Goal: Information Seeking & Learning: Learn about a topic

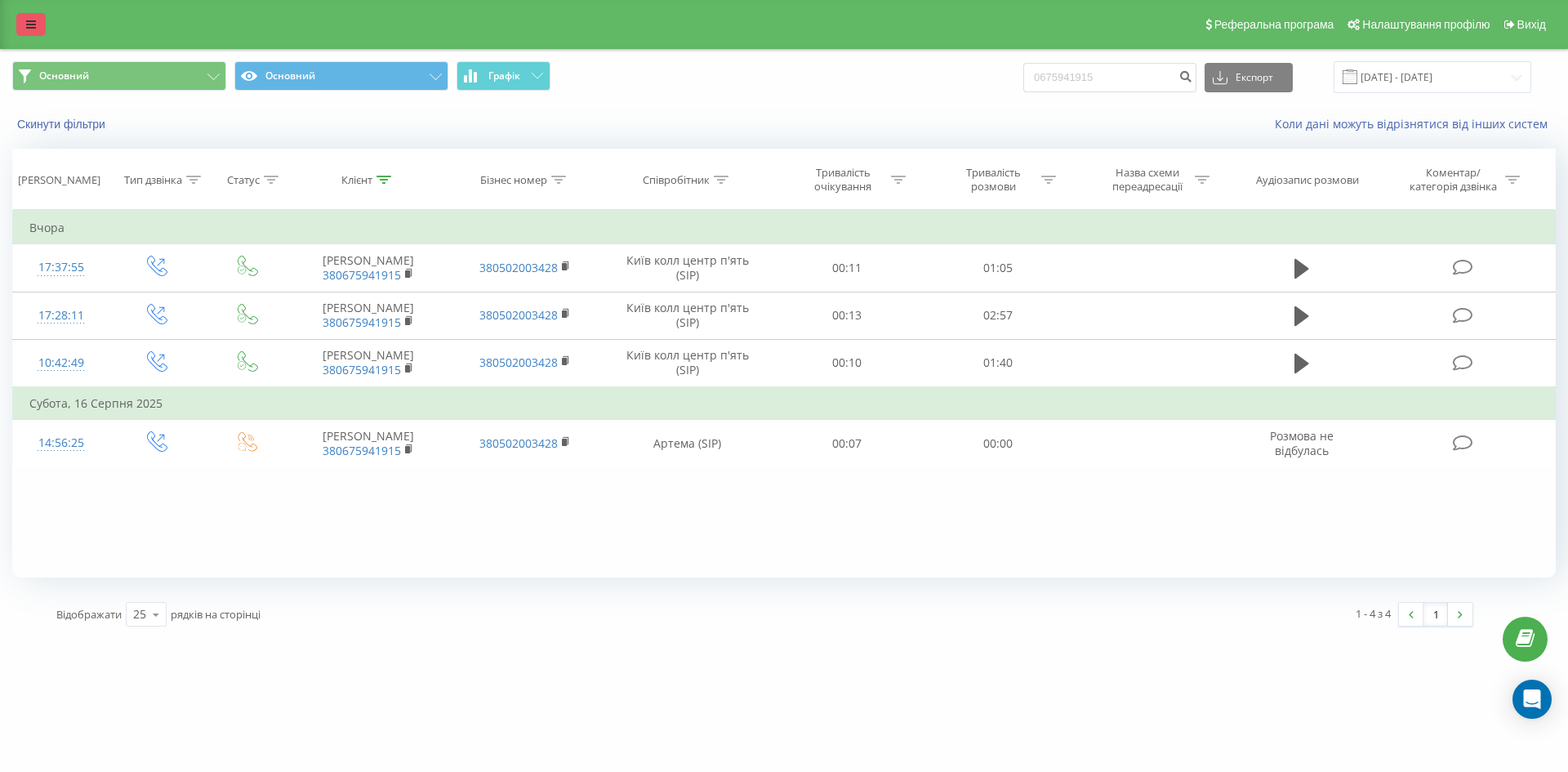
click at [28, 19] on icon at bounding box center [31, 24] width 9 height 11
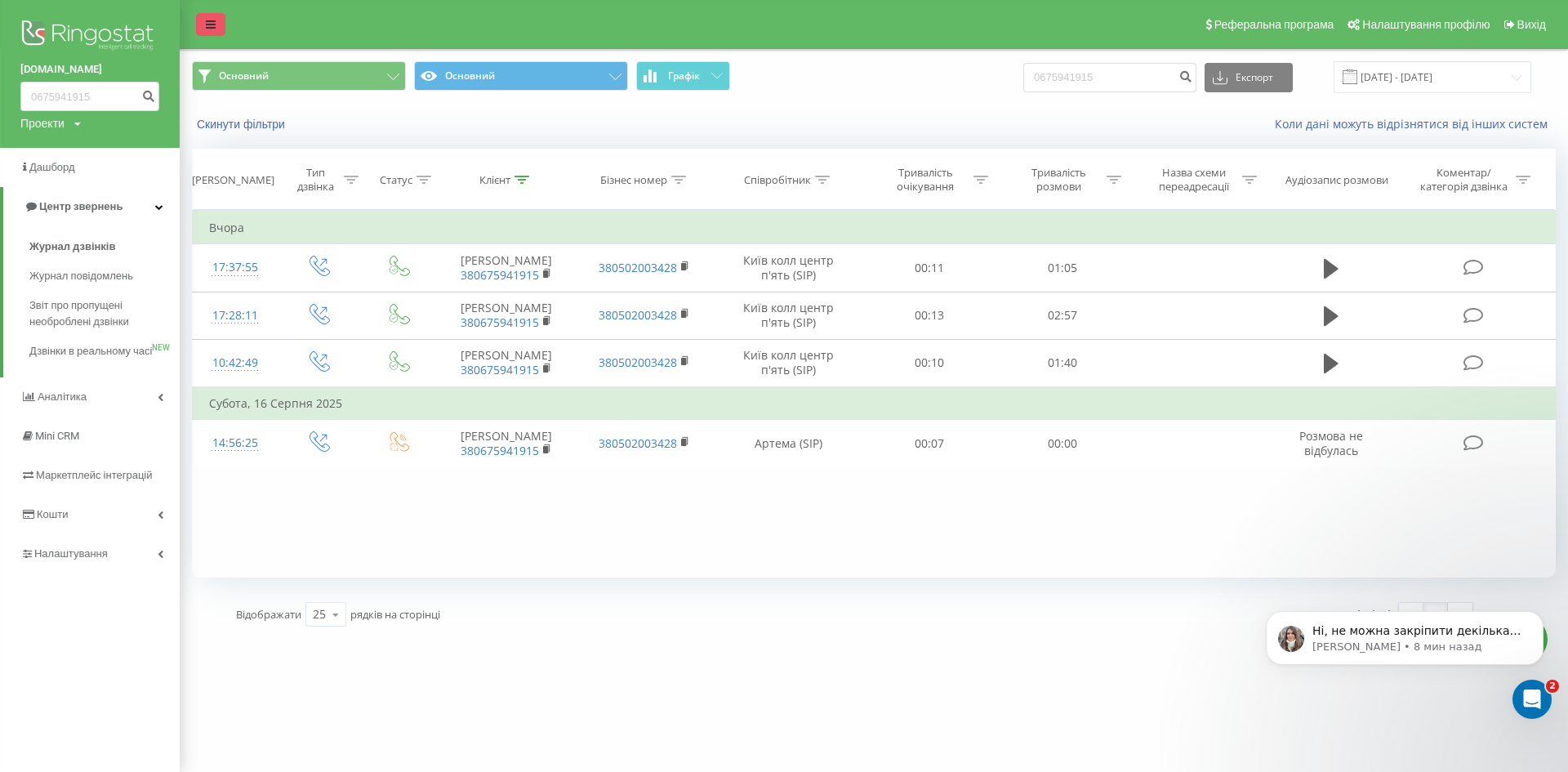
click at [28, 19] on img at bounding box center [90, 36] width 139 height 40
click at [1027, 630] on div "1 - 4 з 4 1" at bounding box center [1171, 615] width 631 height 47
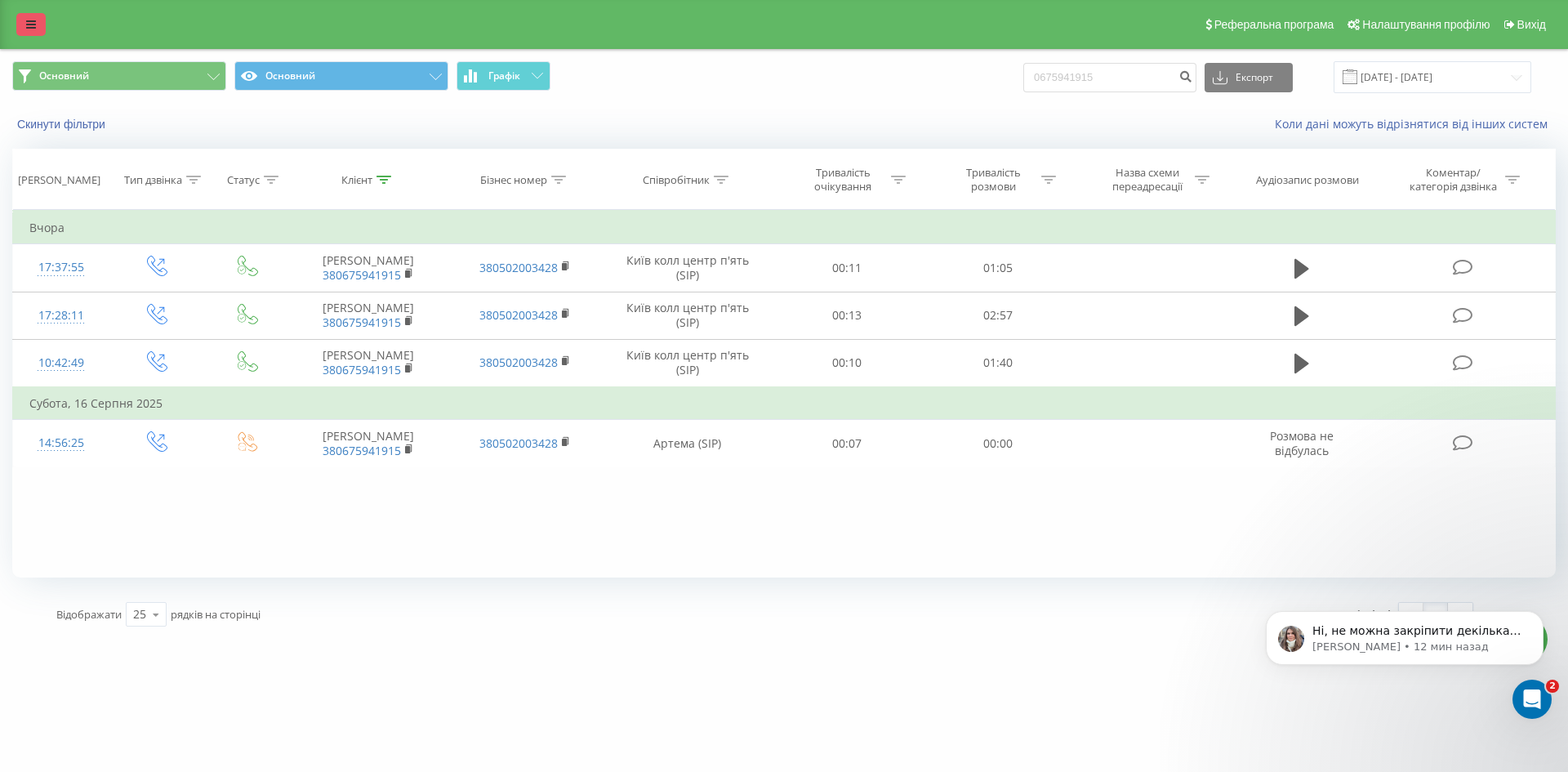
click at [36, 24] on link at bounding box center [30, 24] width 29 height 23
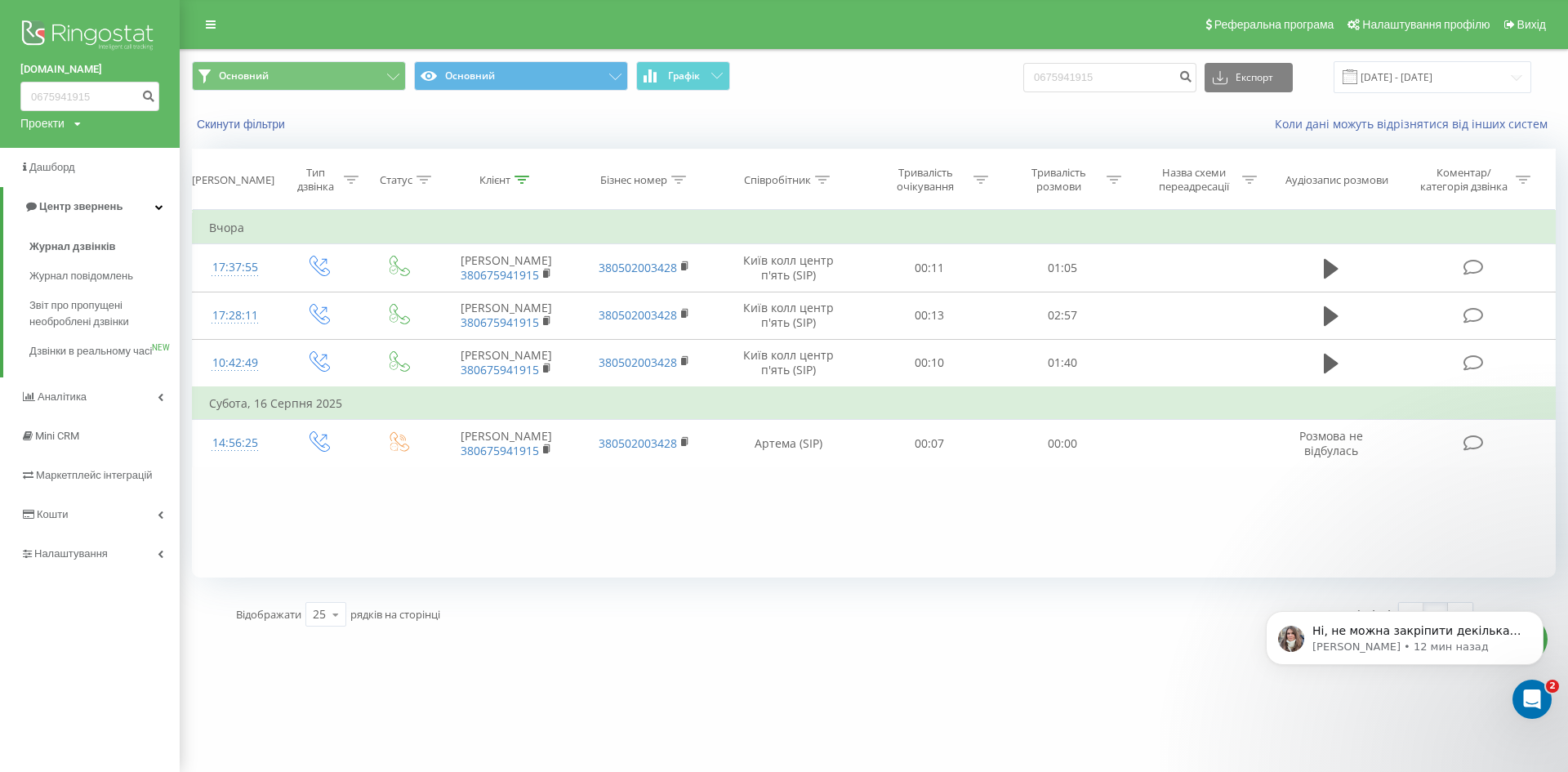
click at [921, 90] on div "Основний Основний Графік 0675941915 Експорт .csv .xls .xlsx 18.05.2025 - 18.08.…" at bounding box center [873, 77] width 1364 height 32
click at [1113, 79] on input "0675941915" at bounding box center [1111, 77] width 173 height 29
drag, startPoint x: 981, startPoint y: 44, endPoint x: 911, endPoint y: 28, distance: 71.8
click at [911, 28] on div "Реферальна програма Налаштування профілю Вихід Основний Основний Графік 0675941…" at bounding box center [784, 319] width 1568 height 639
click at [894, 65] on div "Основний Основний Графік Експорт .csv .xls .xlsx 18.05.2025 - 18.08.2025" at bounding box center [873, 77] width 1364 height 32
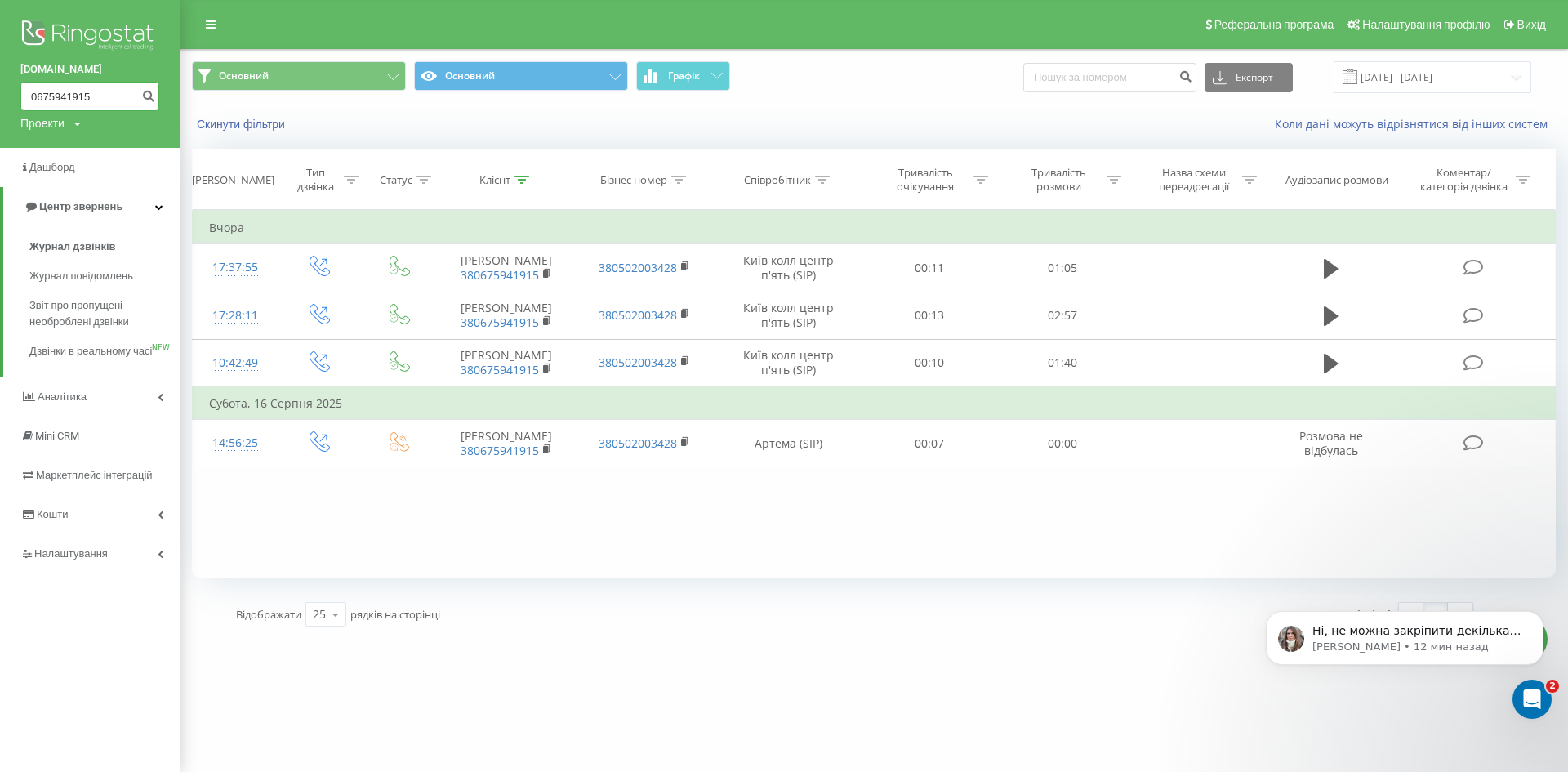
drag, startPoint x: 122, startPoint y: 91, endPoint x: 0, endPoint y: 62, distance: 125.4
click at [0, 63] on div "apslogos.com 0675941915 Проекти eslukraine.com apslogos.com" at bounding box center [89, 73] width 180 height 148
click at [86, 210] on span "Центр звернень" at bounding box center [81, 206] width 84 height 12
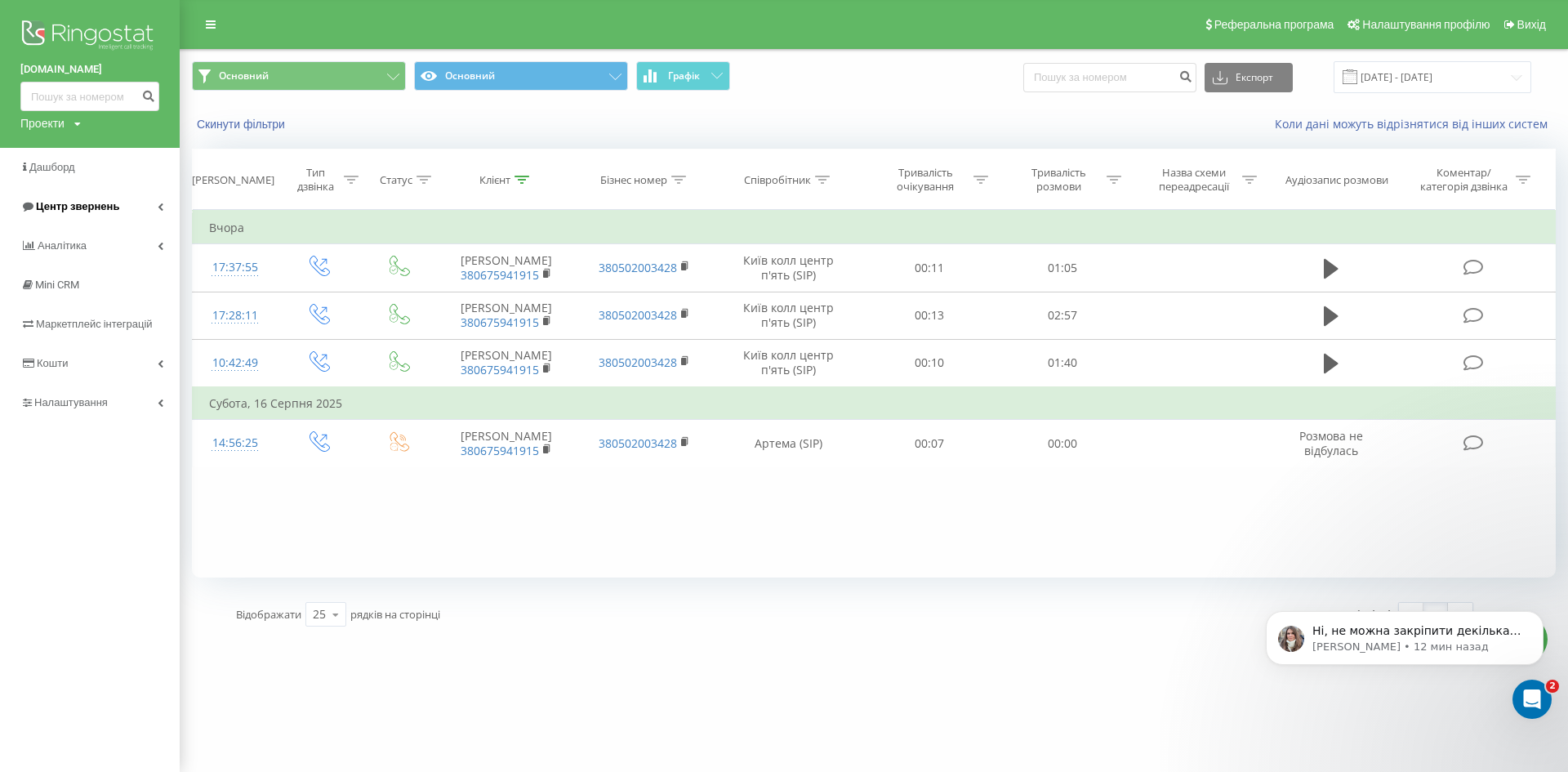
click at [90, 217] on link "Центр звернень" at bounding box center [89, 207] width 180 height 40
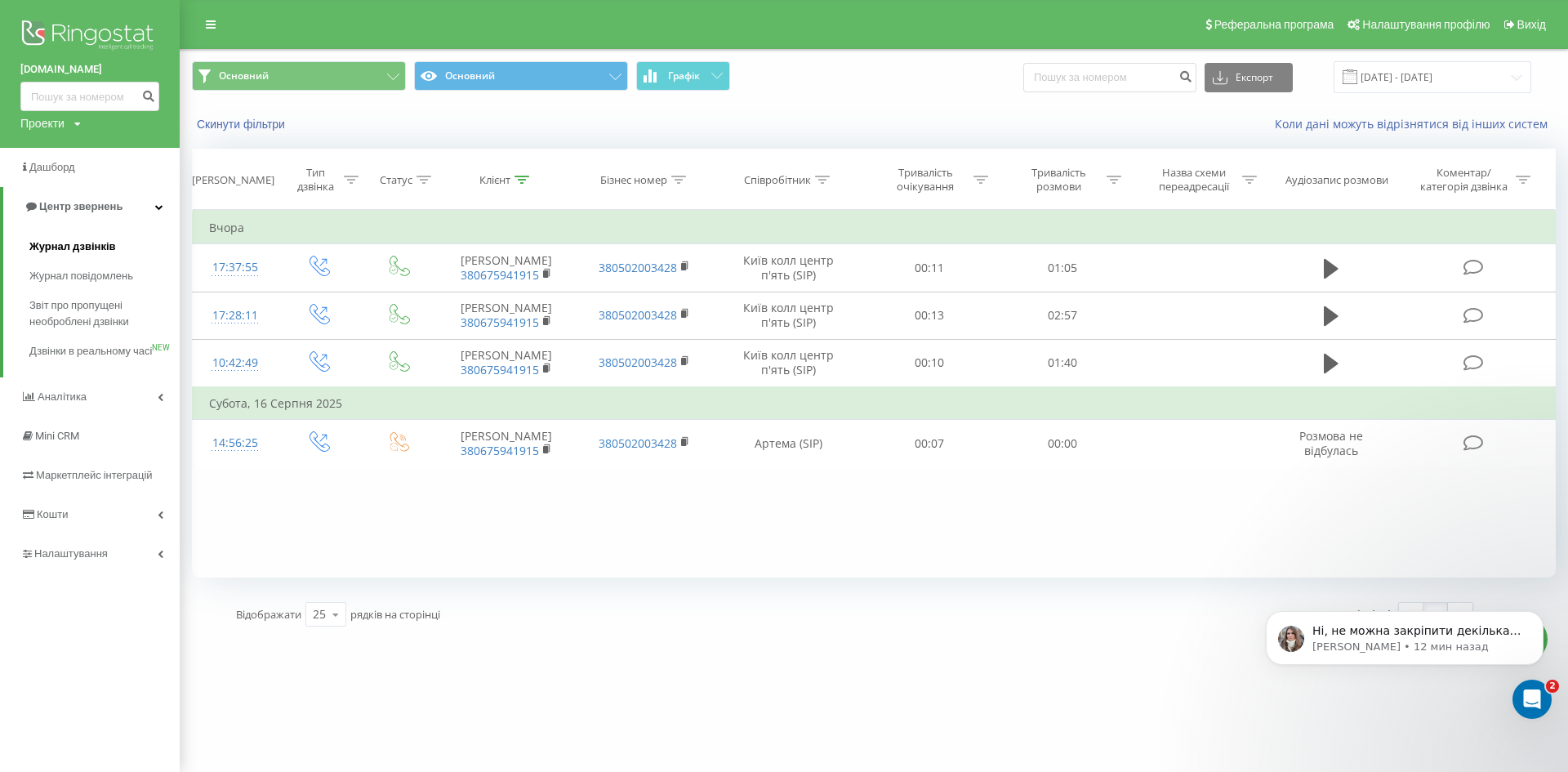
click at [90, 242] on span "Журнал дзвінків" at bounding box center [72, 246] width 87 height 16
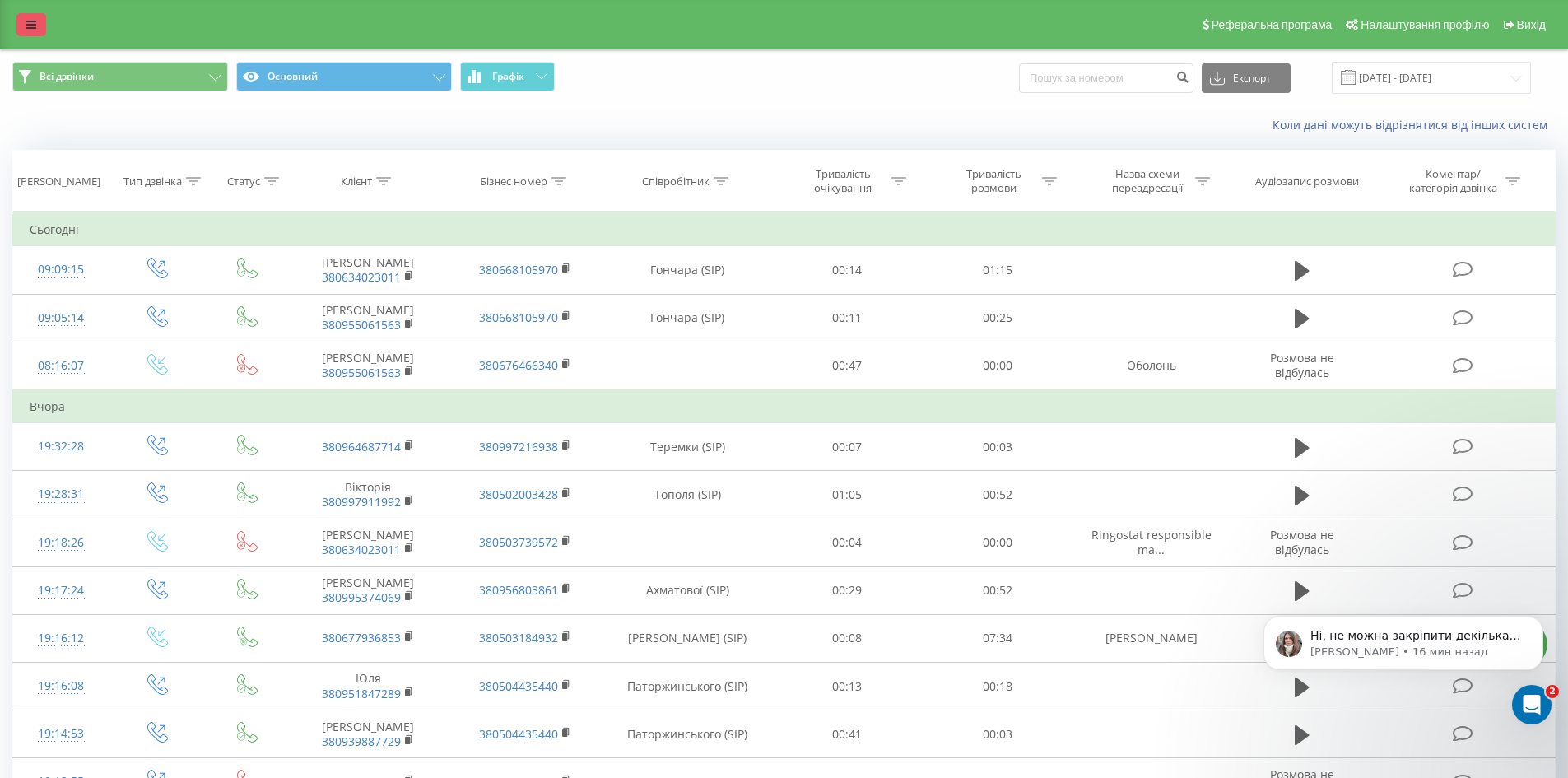
click at [22, 28] on link at bounding box center [30, 25] width 29 height 23
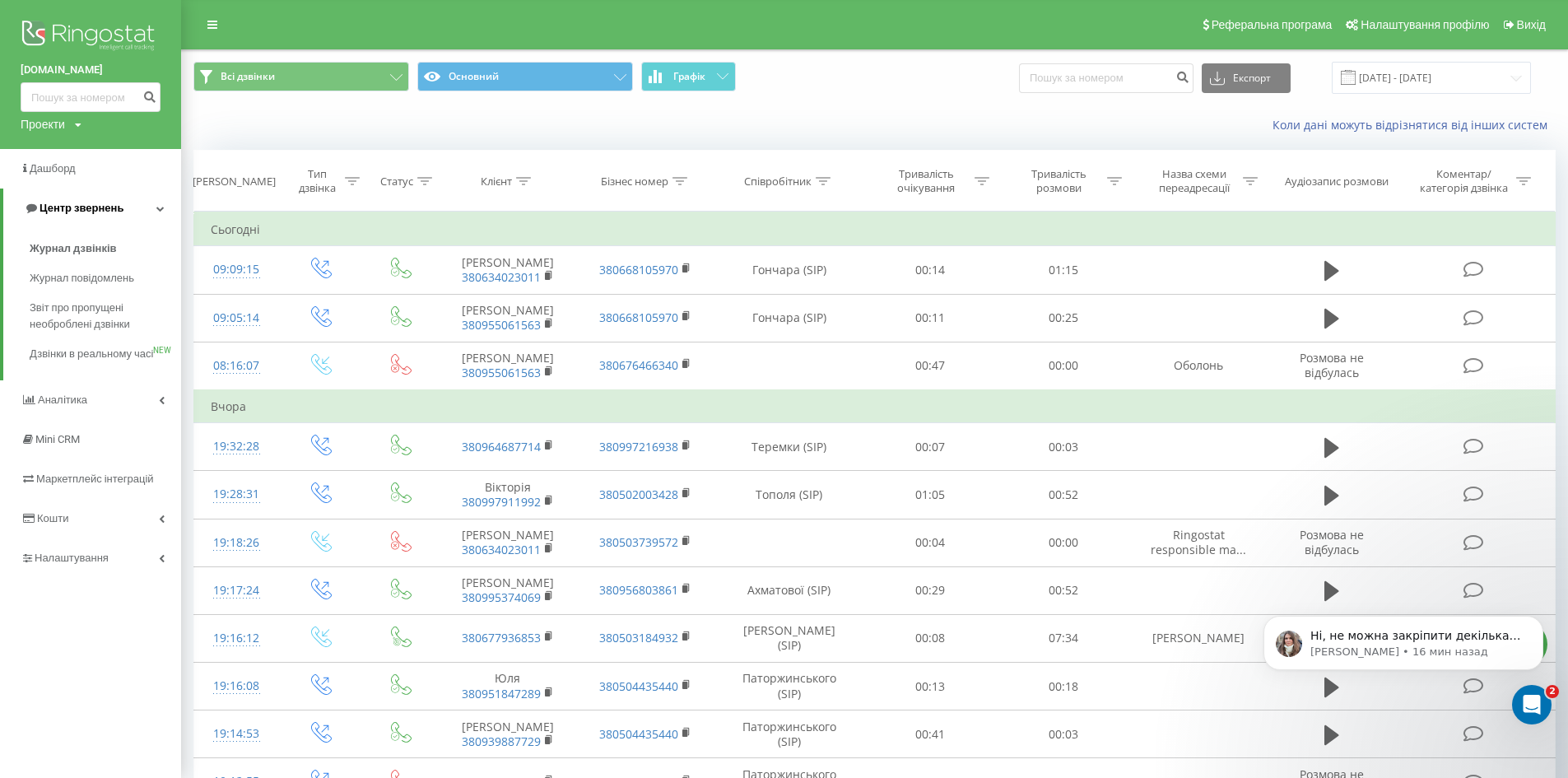
click at [105, 213] on span "Центр звернень" at bounding box center [82, 208] width 84 height 12
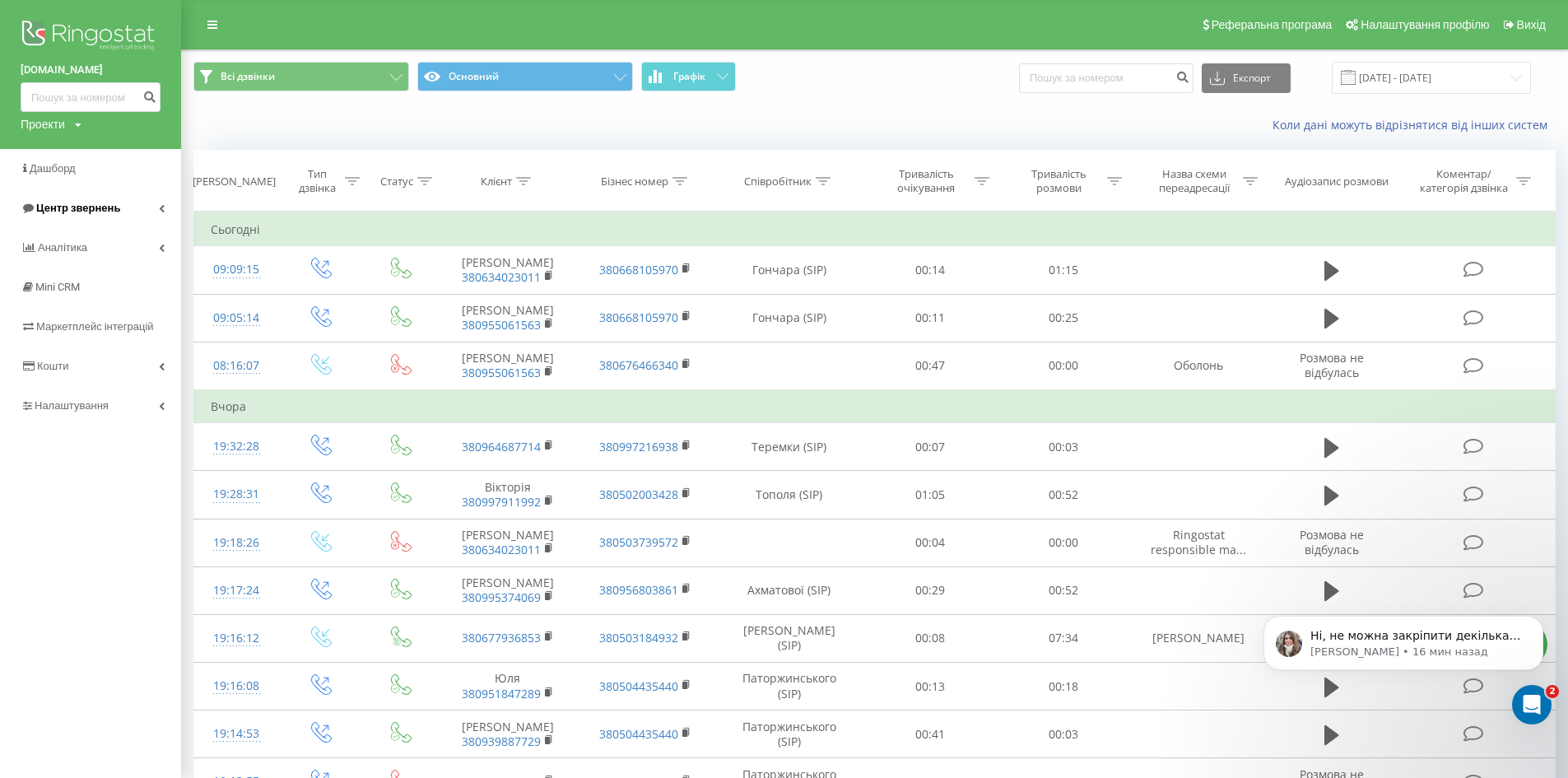
click at [107, 208] on span "Центр звернень" at bounding box center [78, 208] width 84 height 12
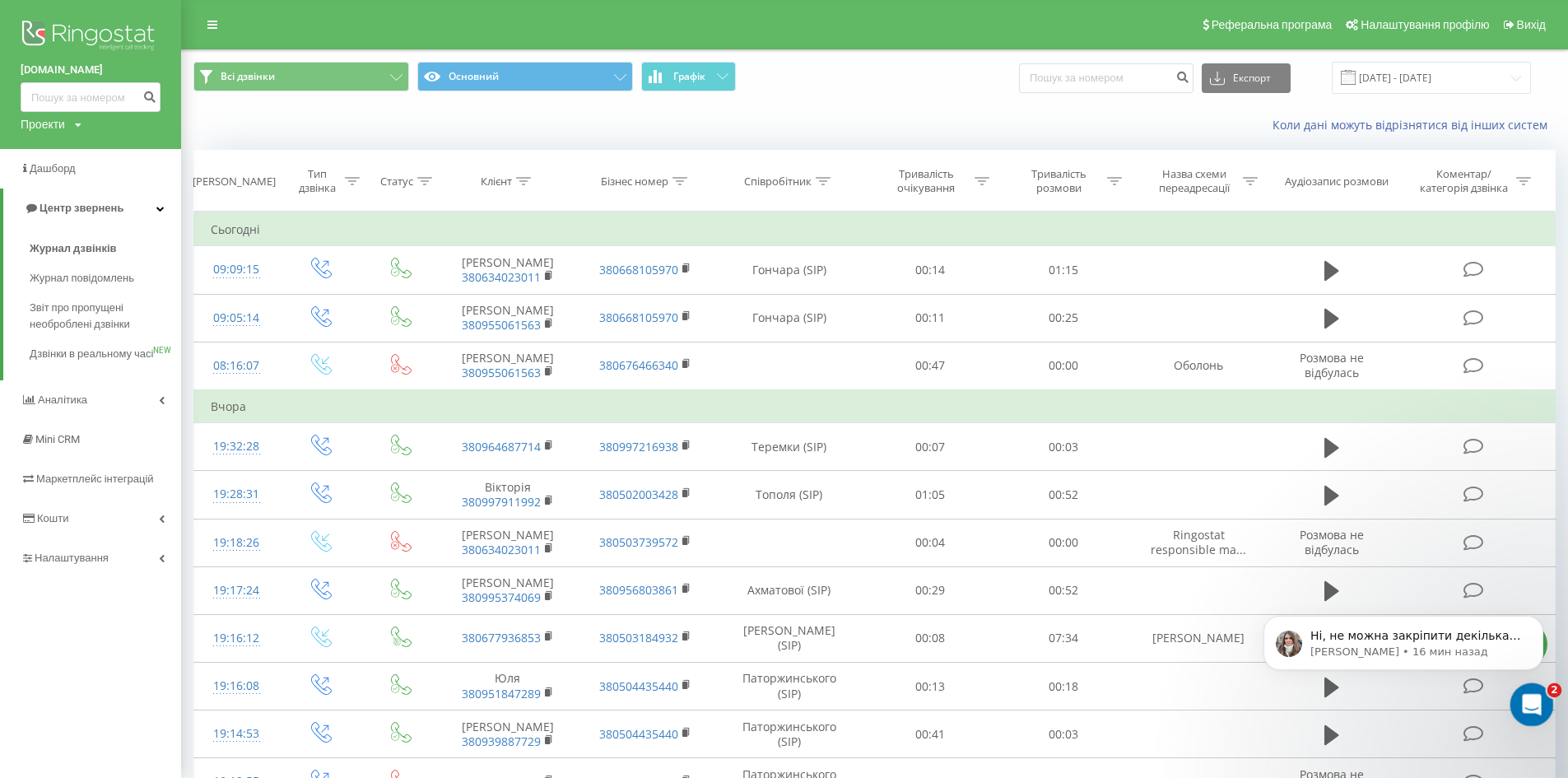
click at [1523, 687] on div "Открыть службу сообщений Intercom" at bounding box center [1529, 702] width 54 height 54
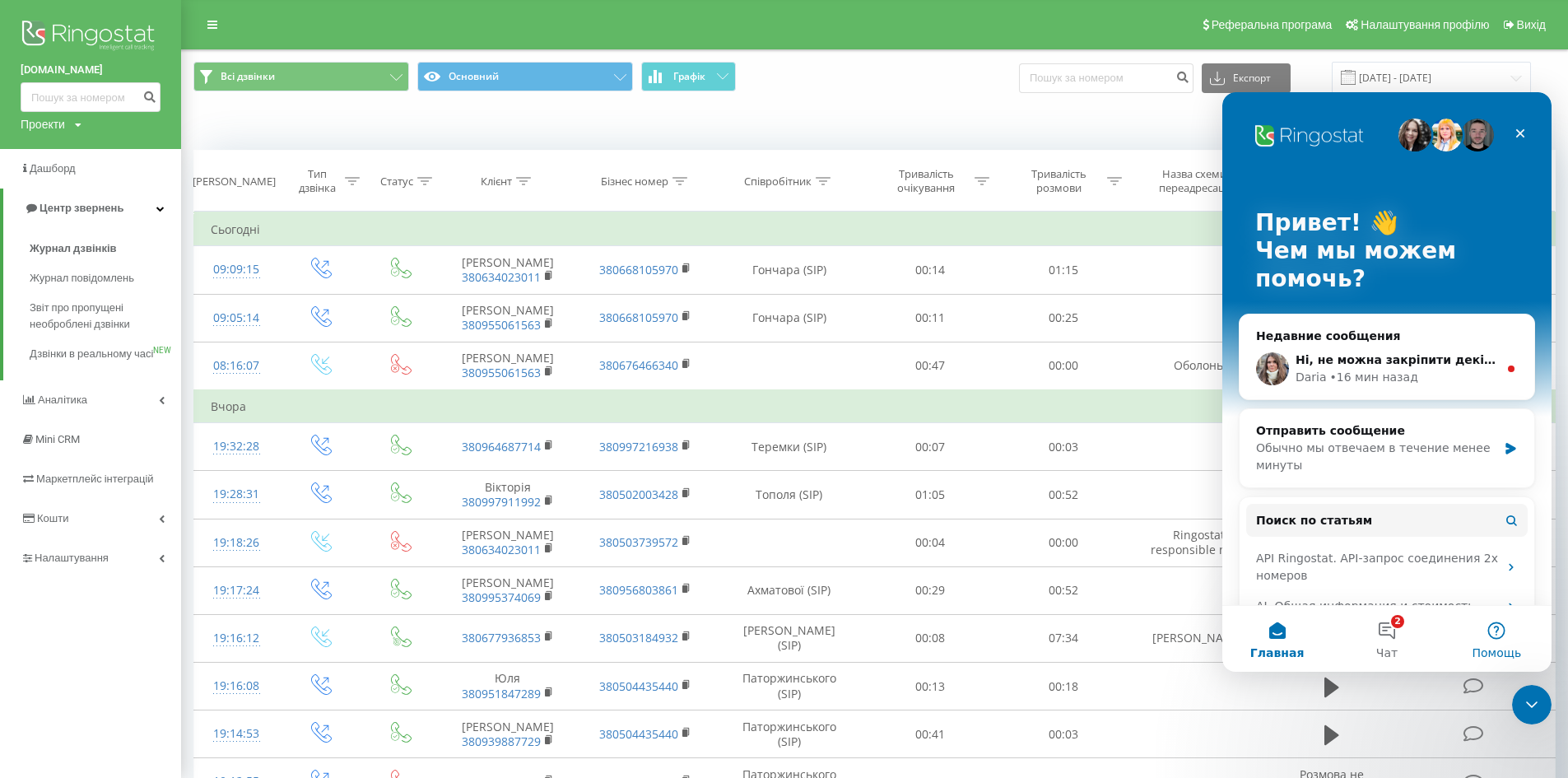
click at [1510, 643] on button "Помощь" at bounding box center [1497, 639] width 109 height 65
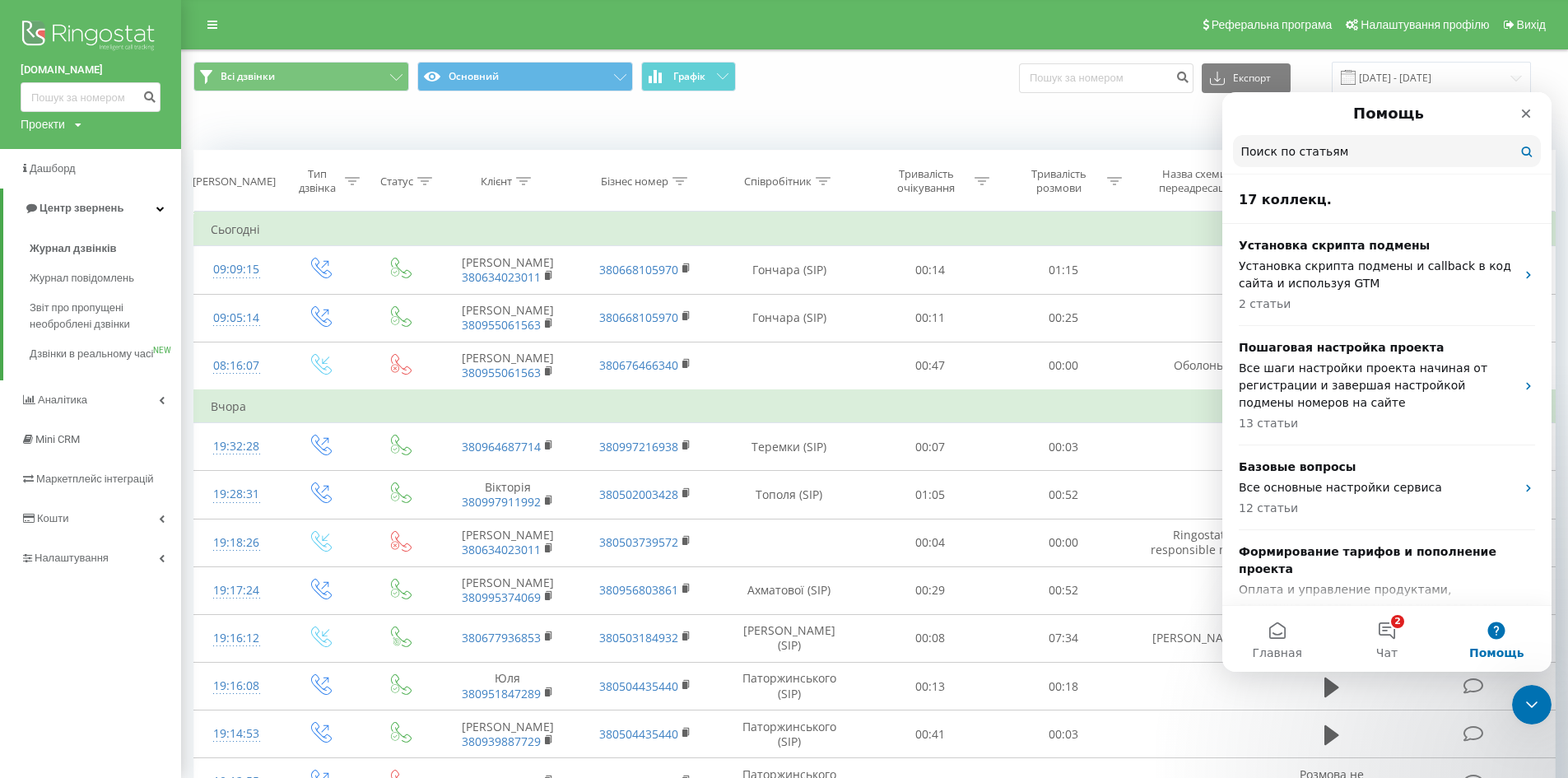
click at [1361, 157] on input "Поиск по статьям" at bounding box center [1387, 151] width 308 height 32
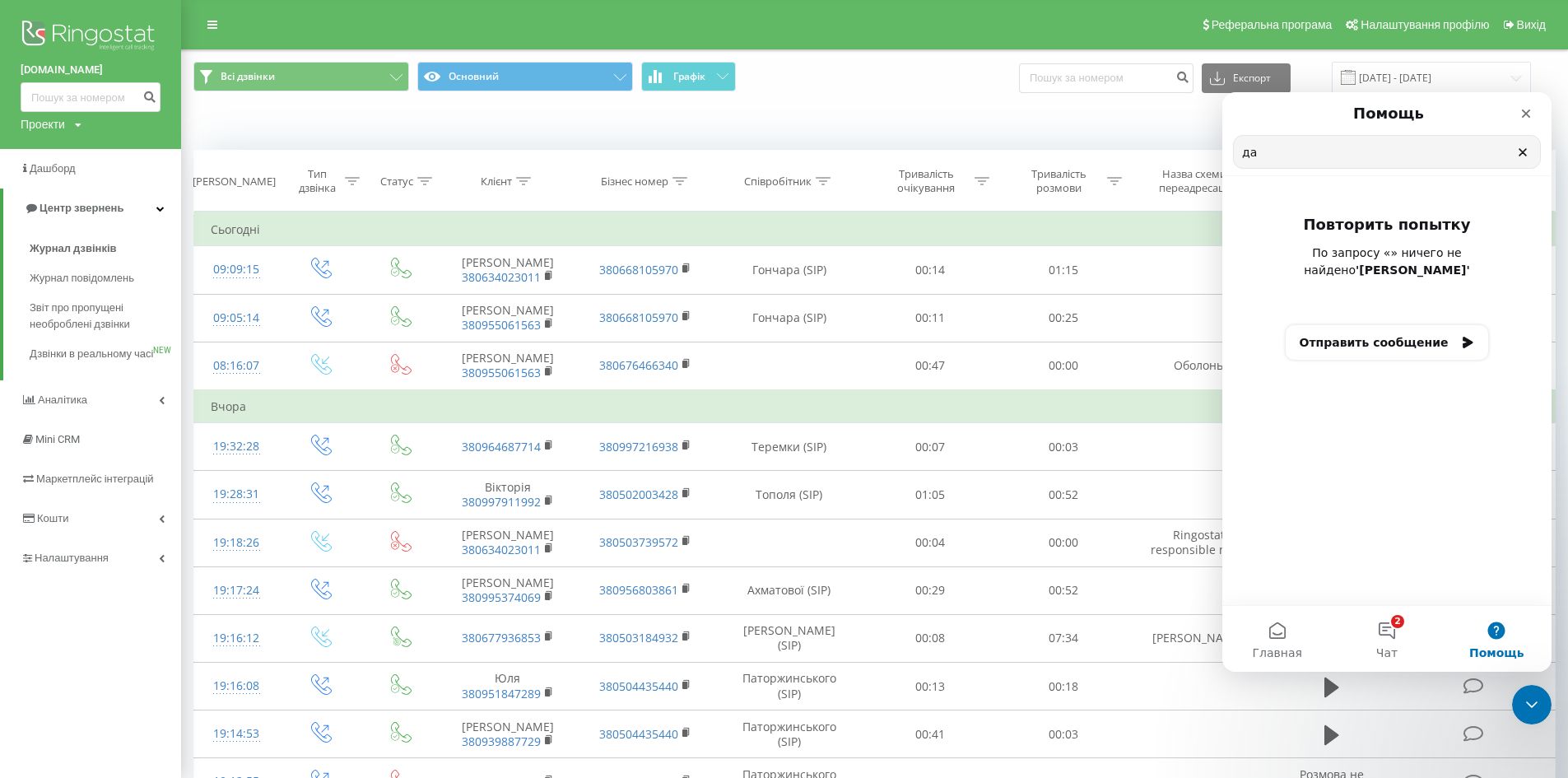
type input "д"
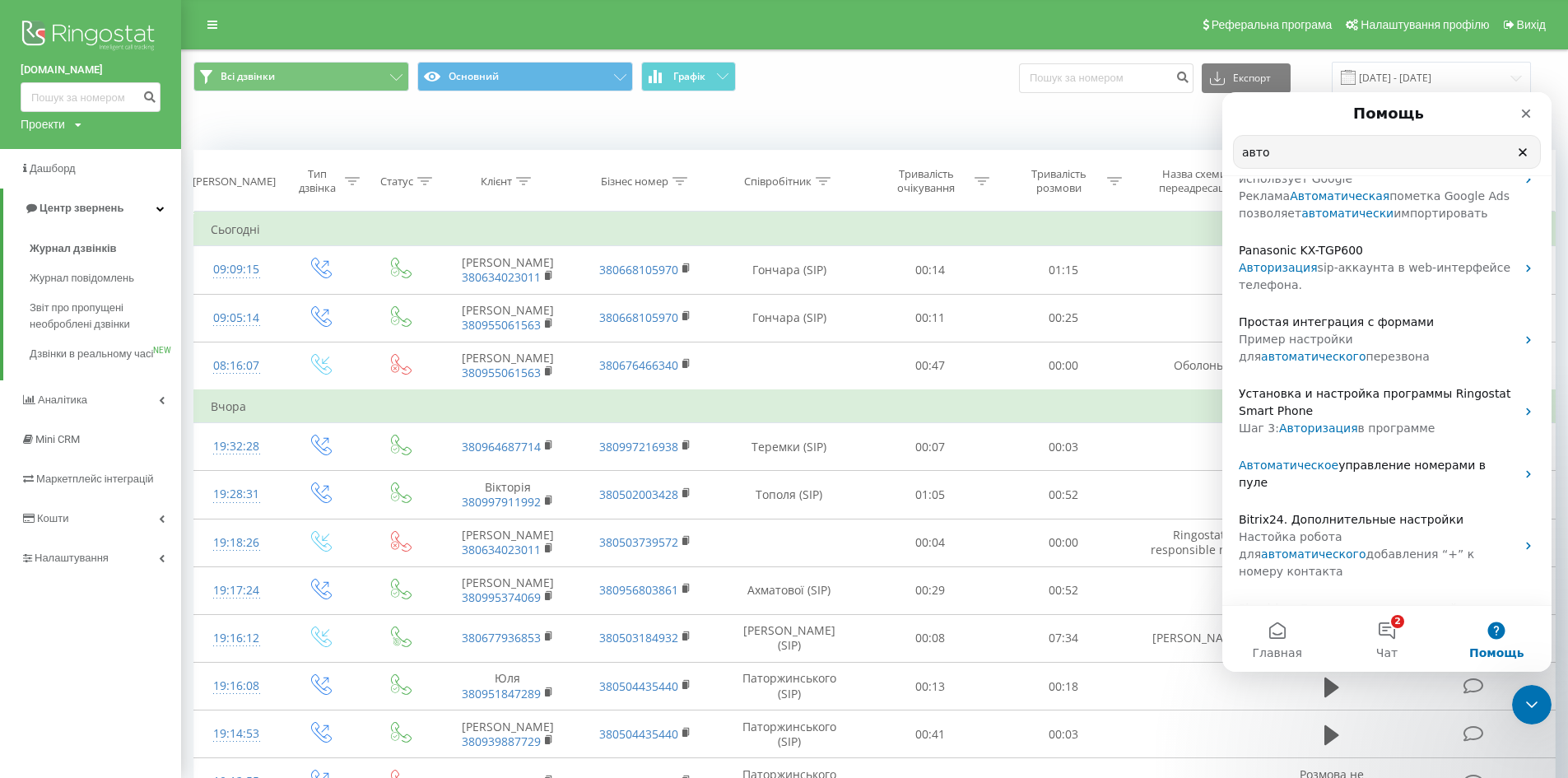
scroll to position [334, 0]
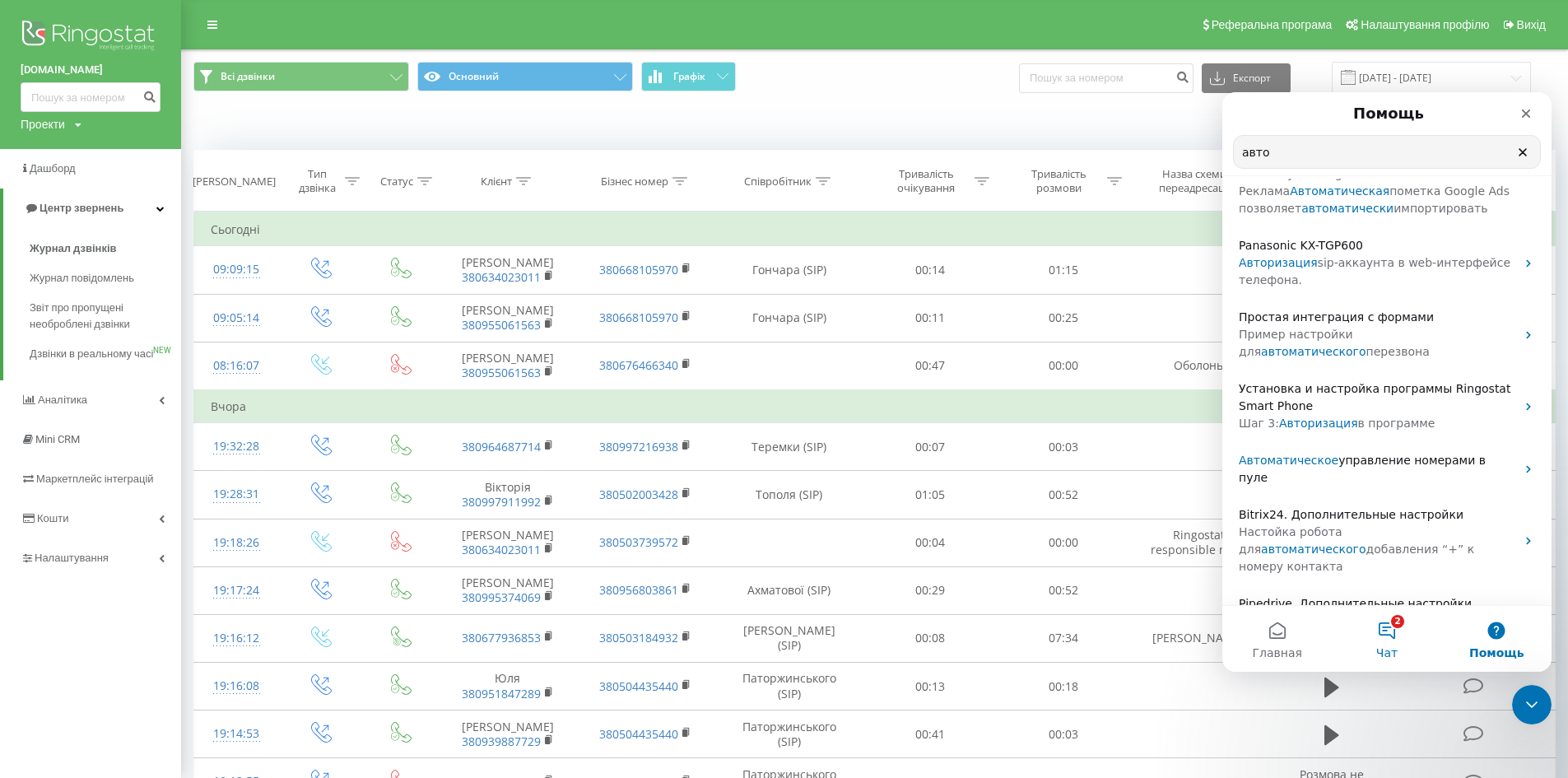
type input "авто"
click at [1391, 631] on button "2 Чат" at bounding box center [1386, 639] width 109 height 65
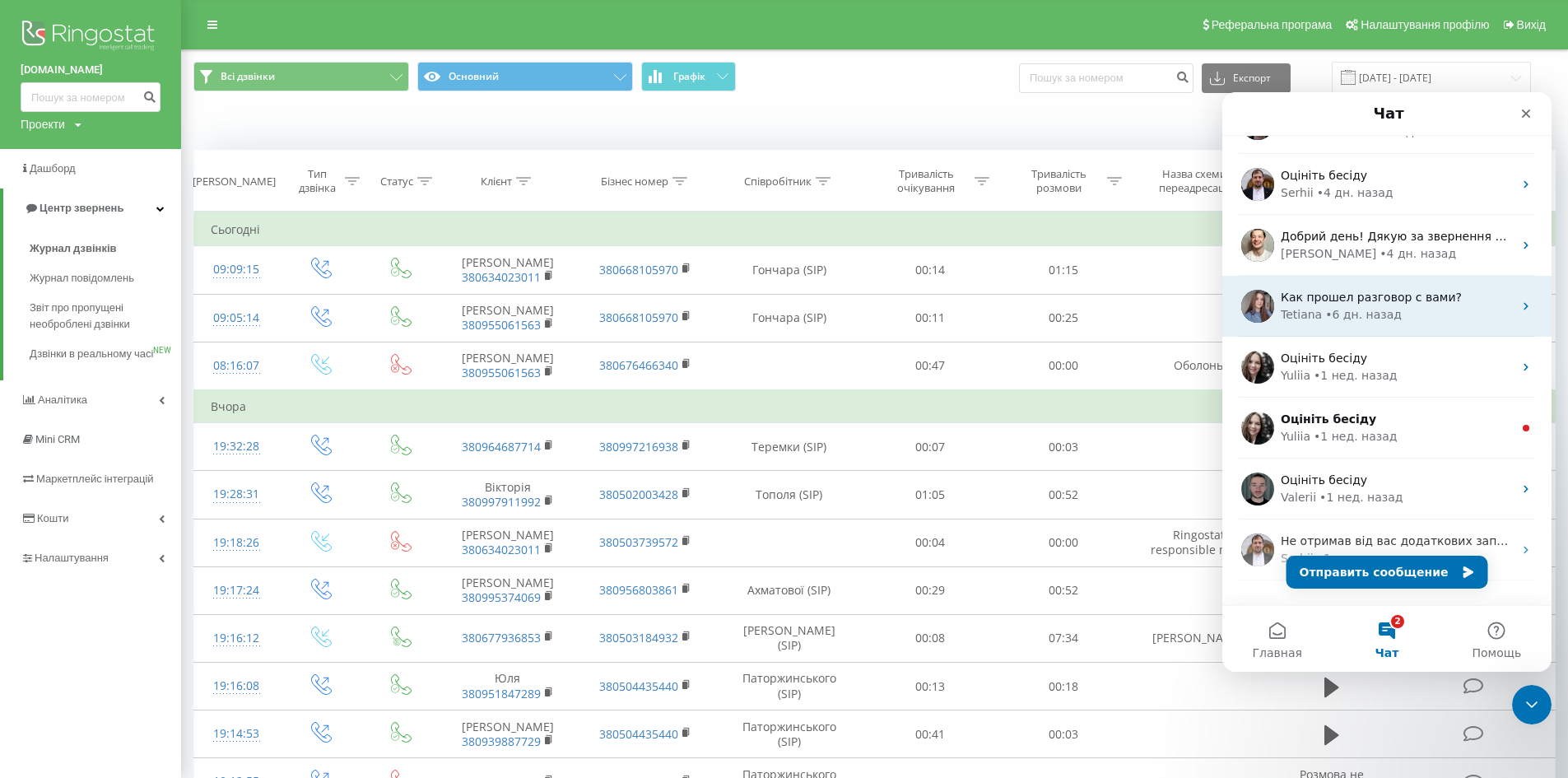
scroll to position [206, 0]
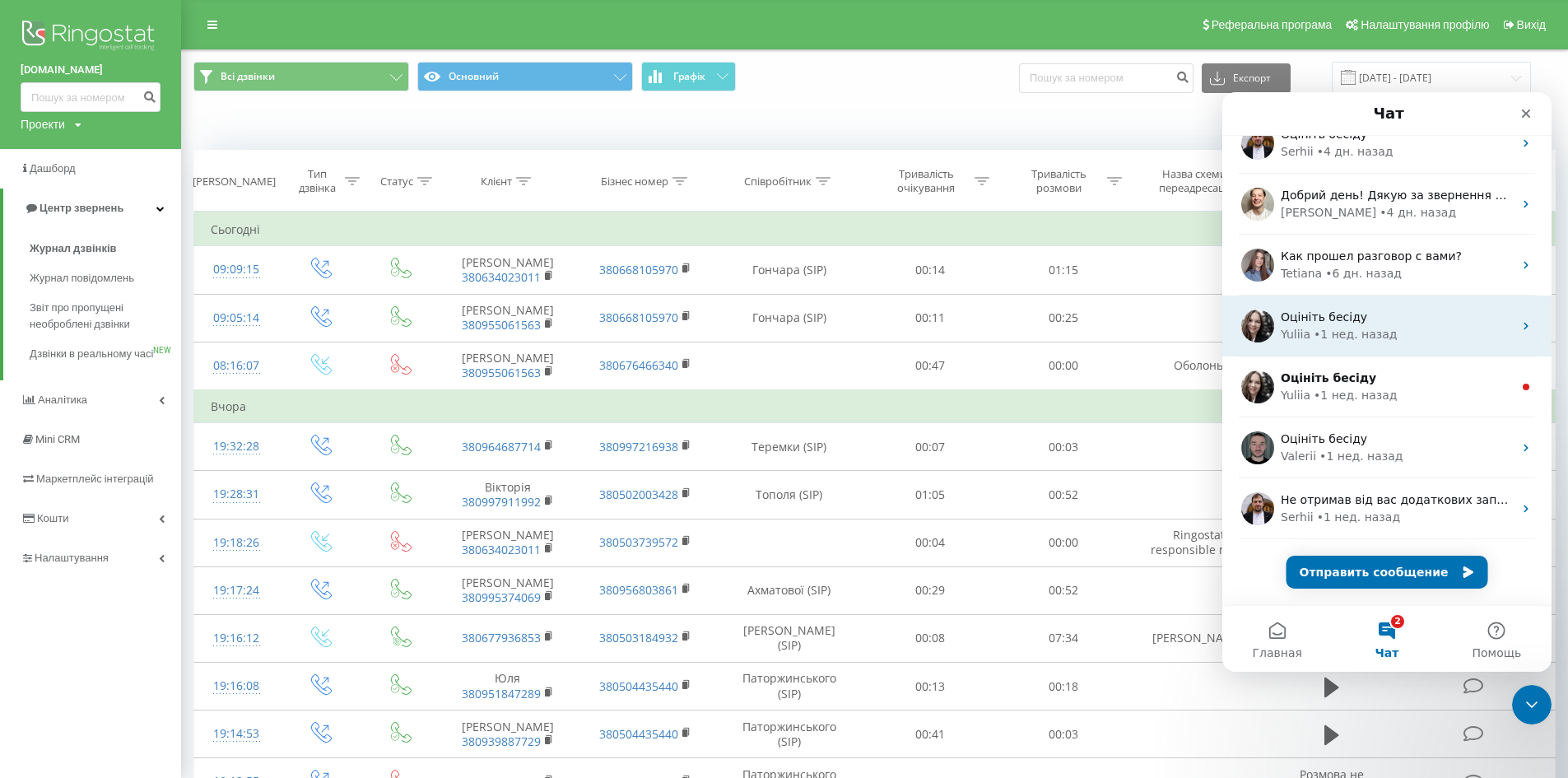
click at [1419, 334] on div "Yuliia • 1 нед. назад" at bounding box center [1397, 335] width 232 height 17
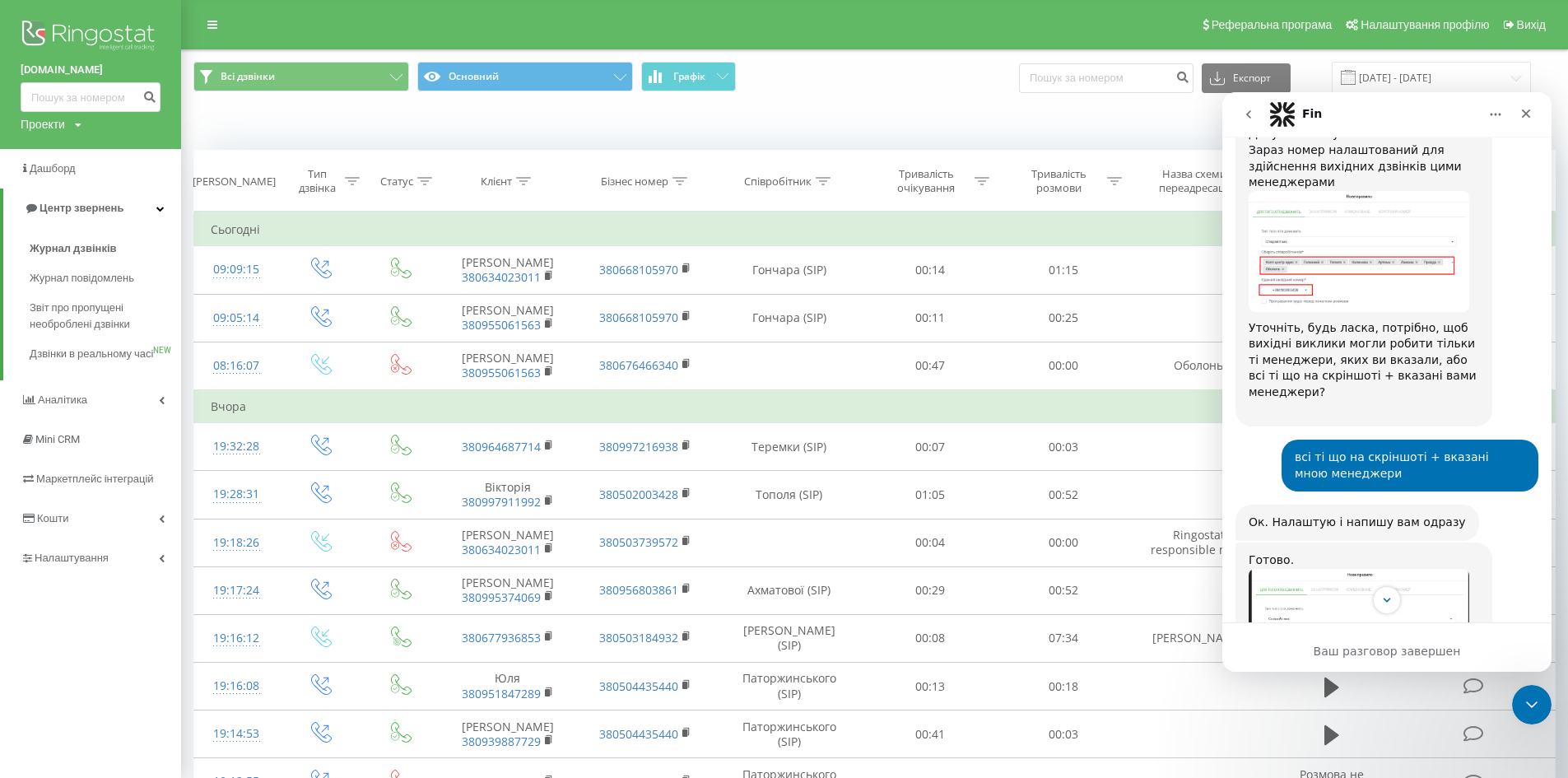
scroll to position [658, 0]
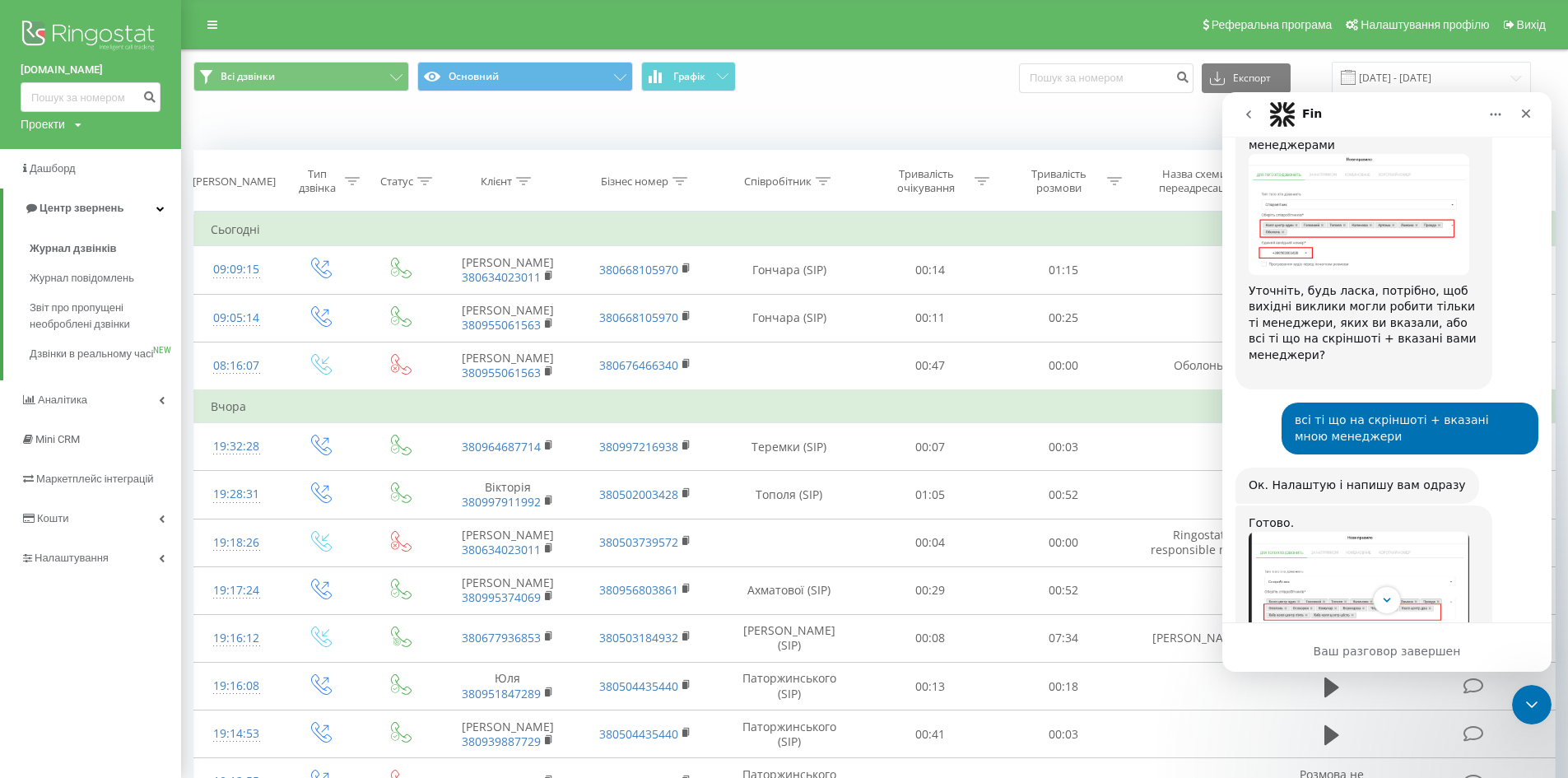
click at [1254, 121] on button "go back" at bounding box center [1248, 114] width 31 height 31
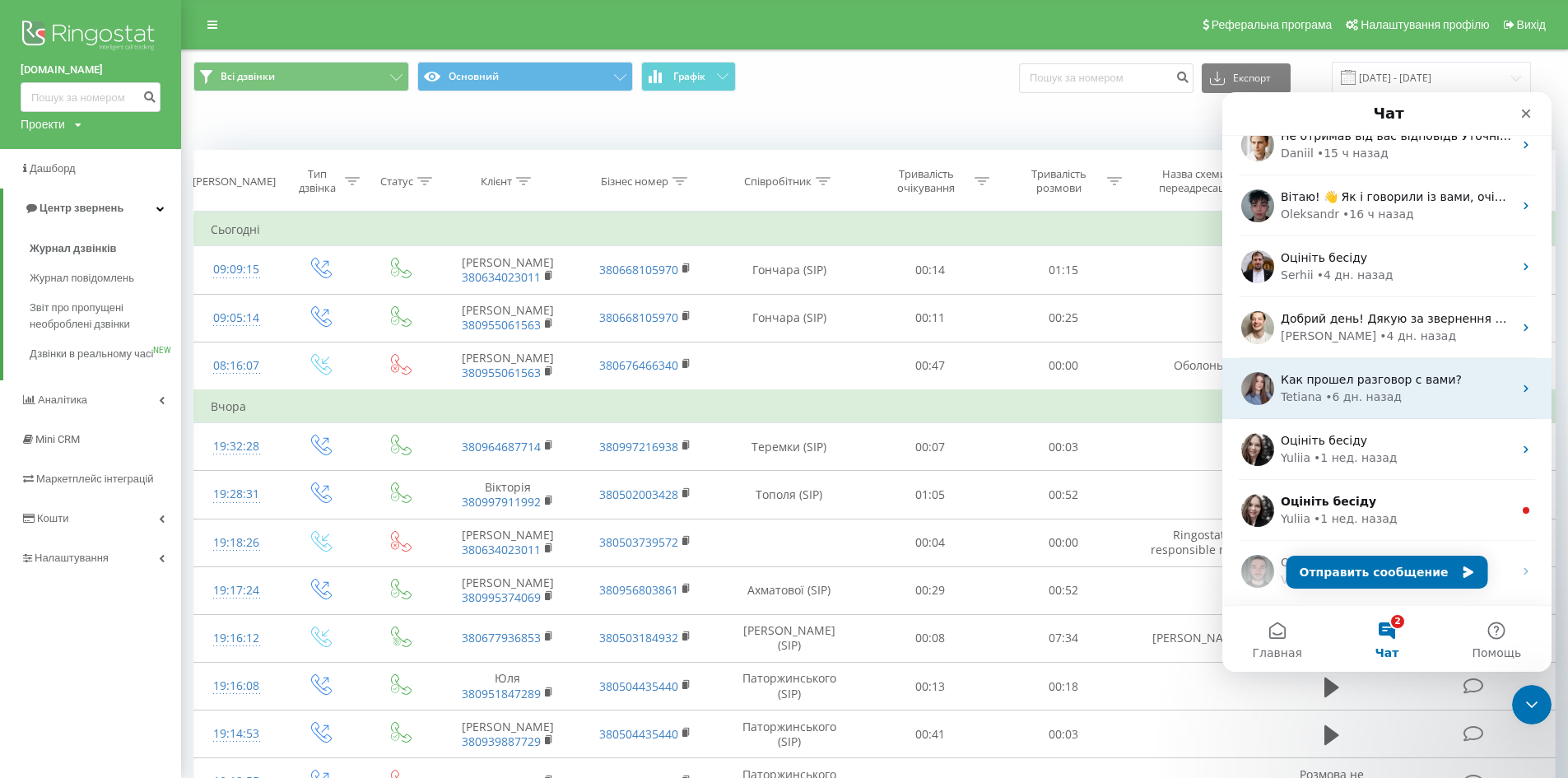
scroll to position [165, 0]
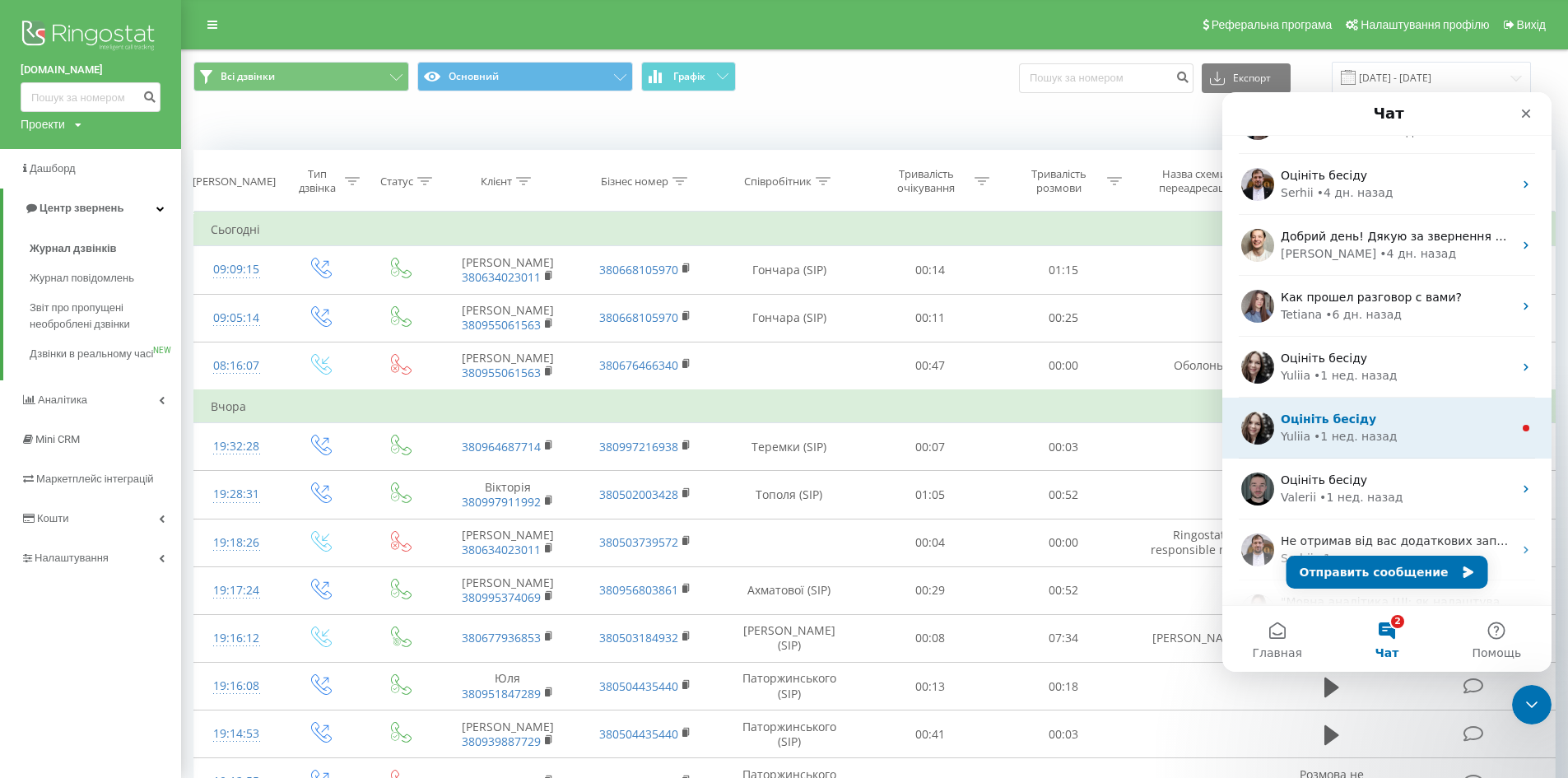
click at [1404, 437] on div "Yuliia • 1 нед. назад" at bounding box center [1397, 436] width 232 height 17
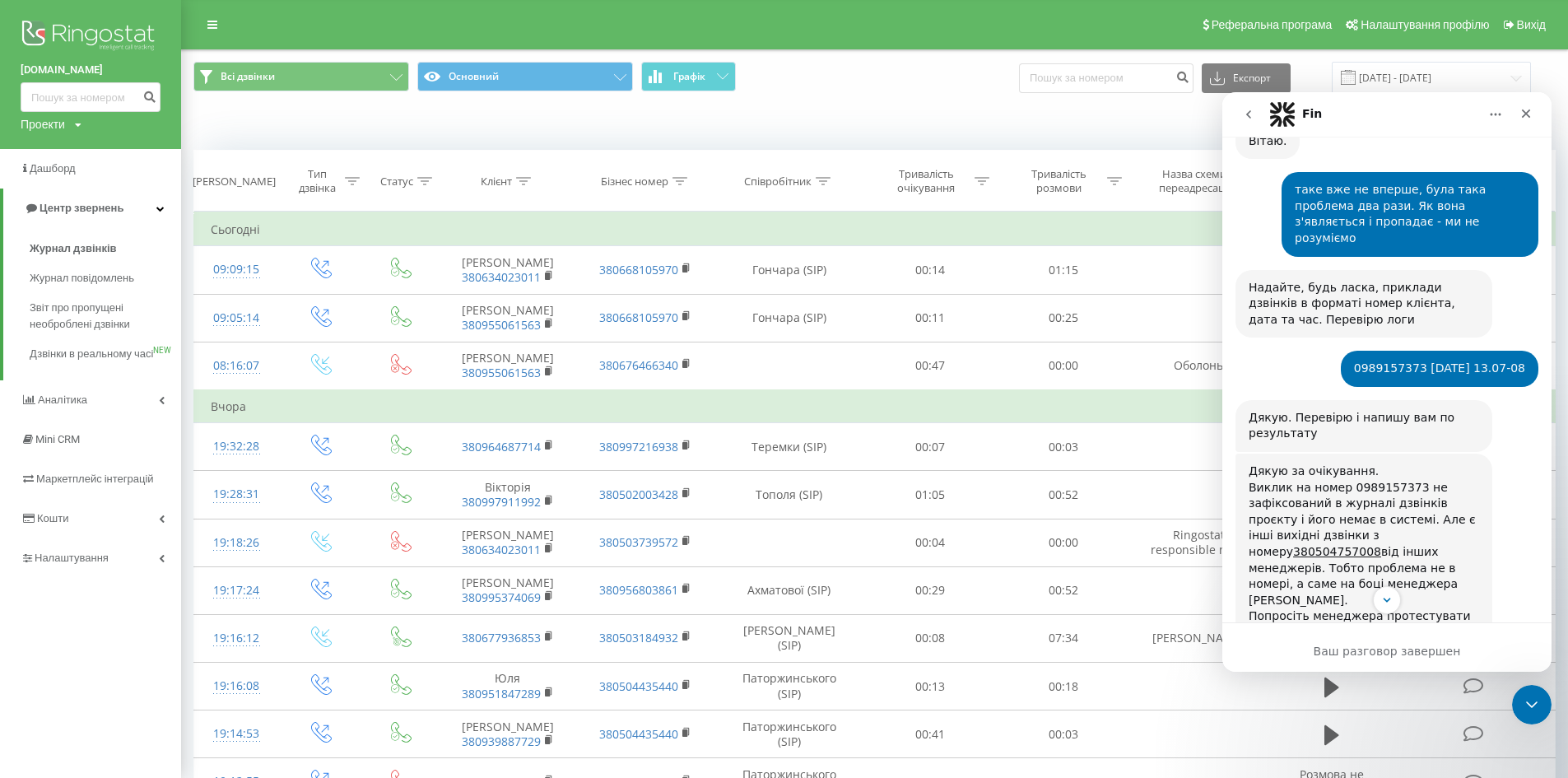
scroll to position [431, 0]
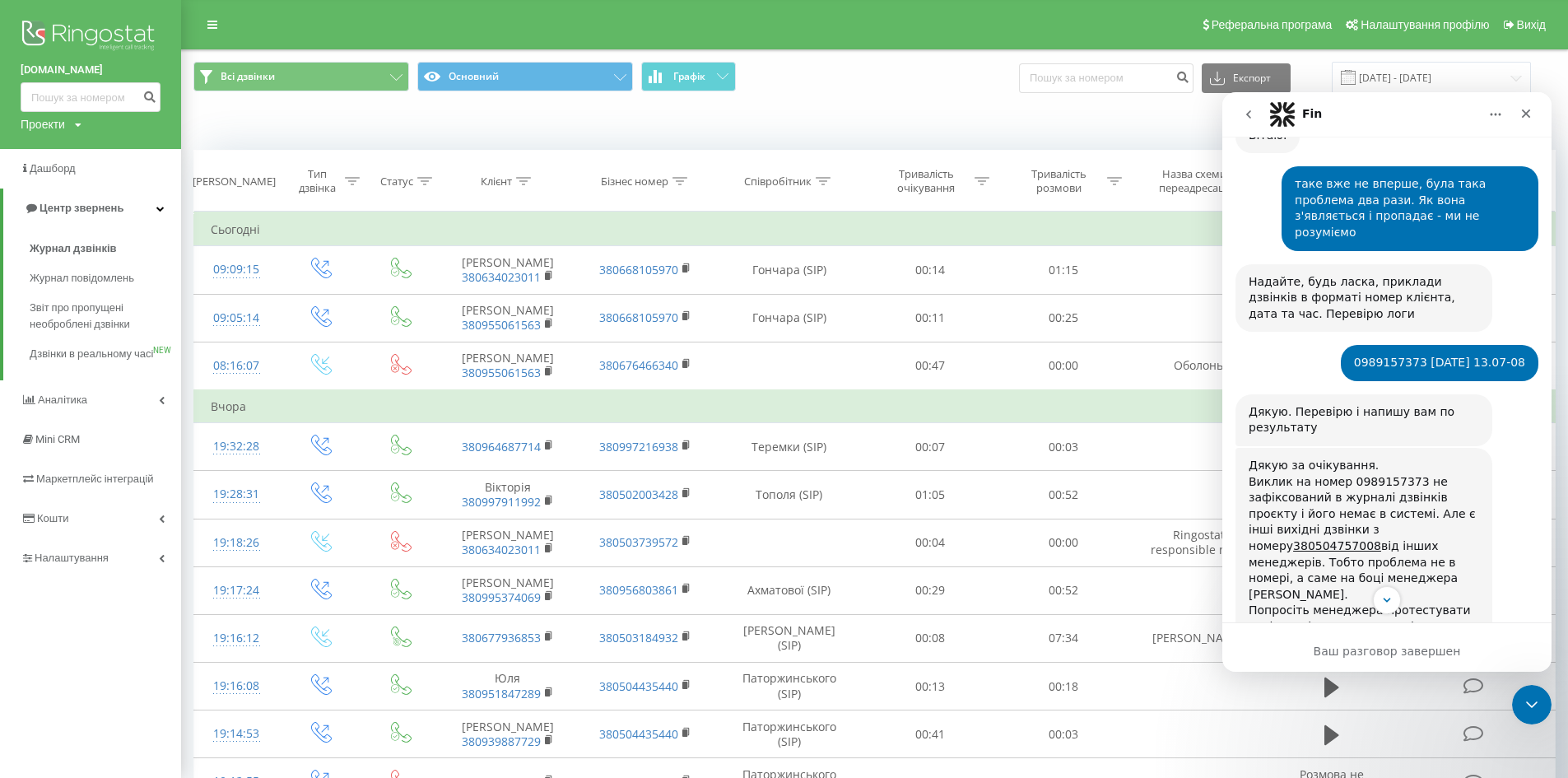
click at [1247, 112] on icon "go back" at bounding box center [1249, 115] width 13 height 13
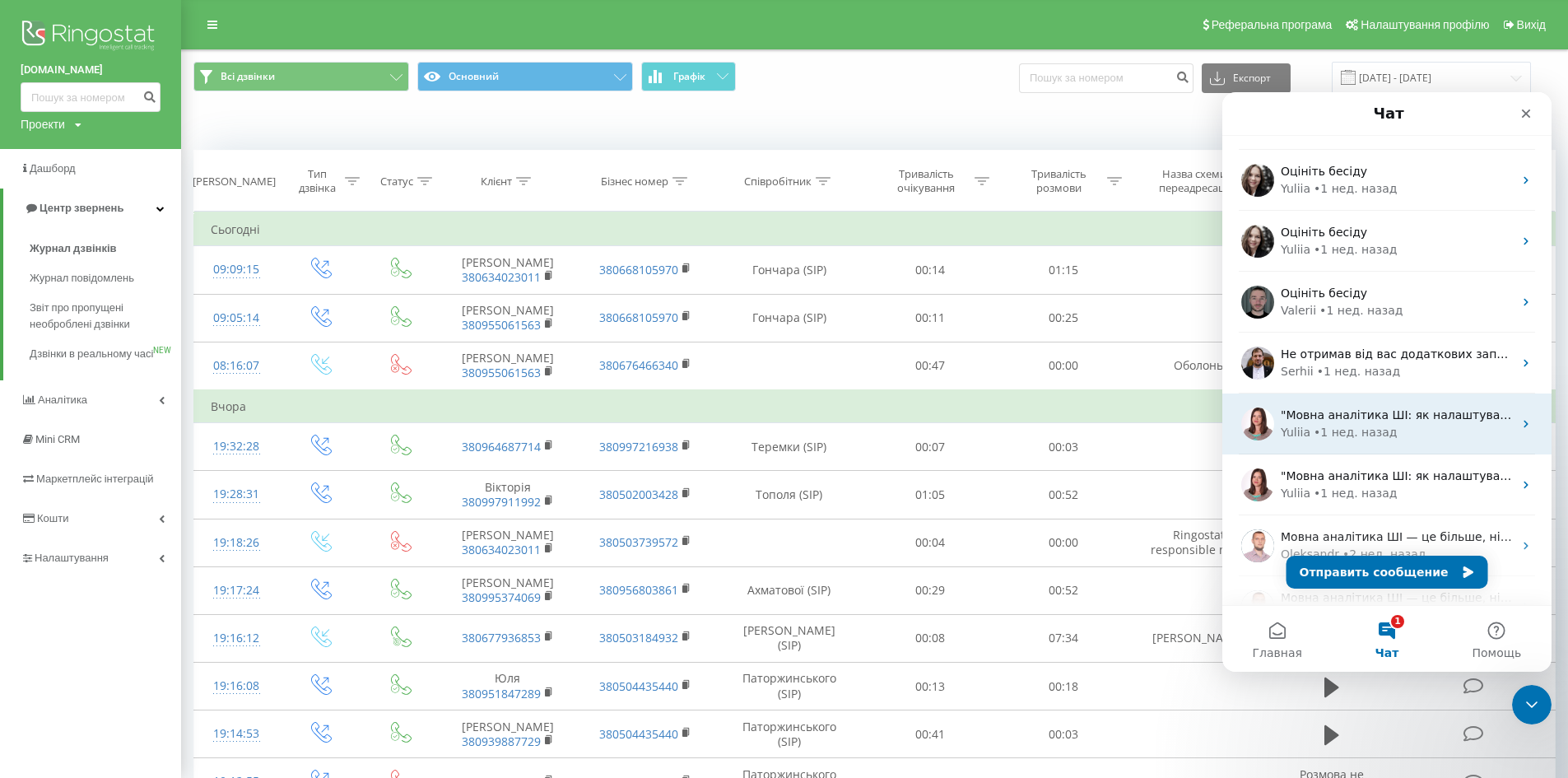
scroll to position [247, 0]
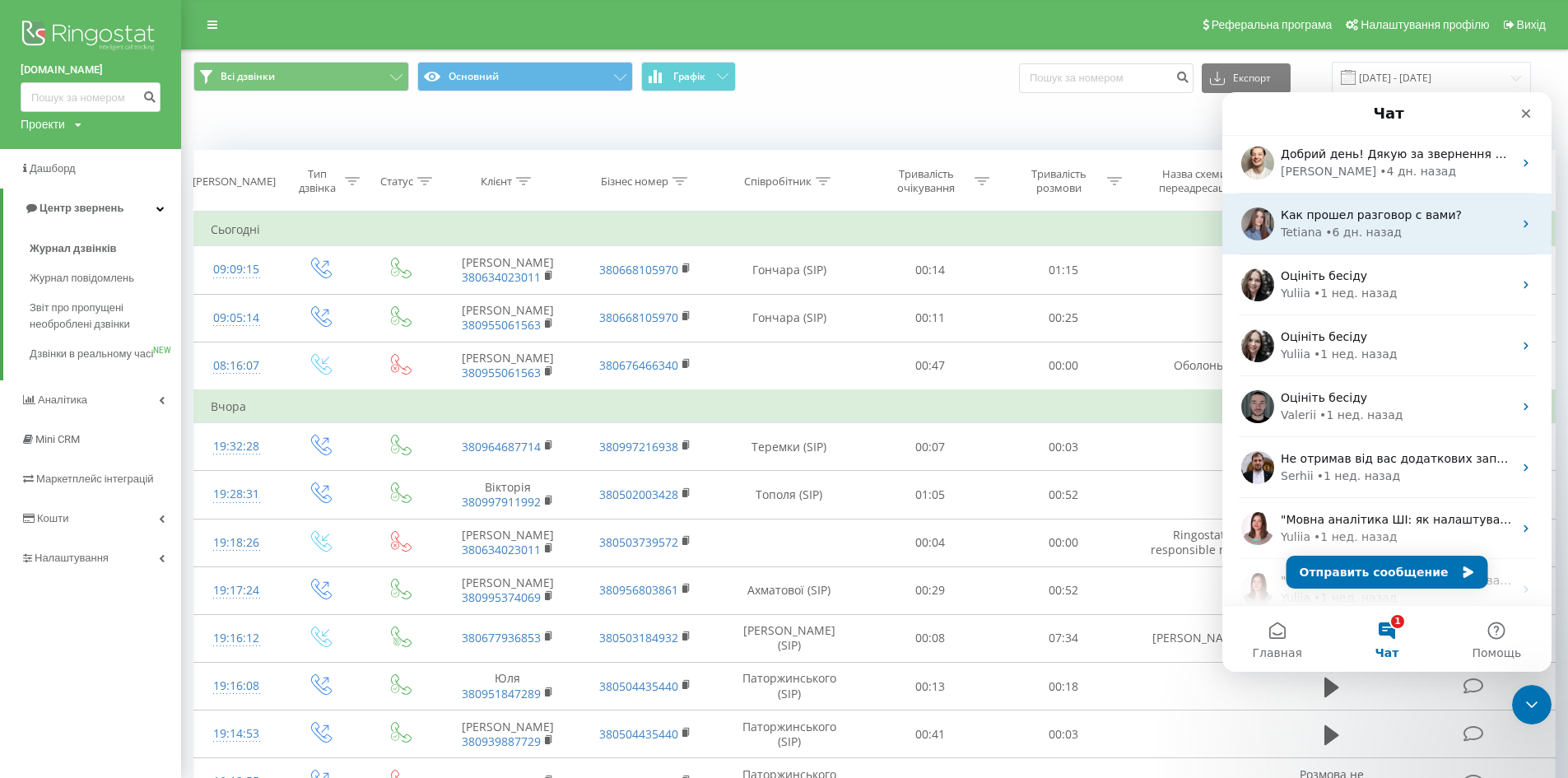
click at [1403, 236] on div "Tetiana • 6 дн. назад" at bounding box center [1397, 232] width 232 height 17
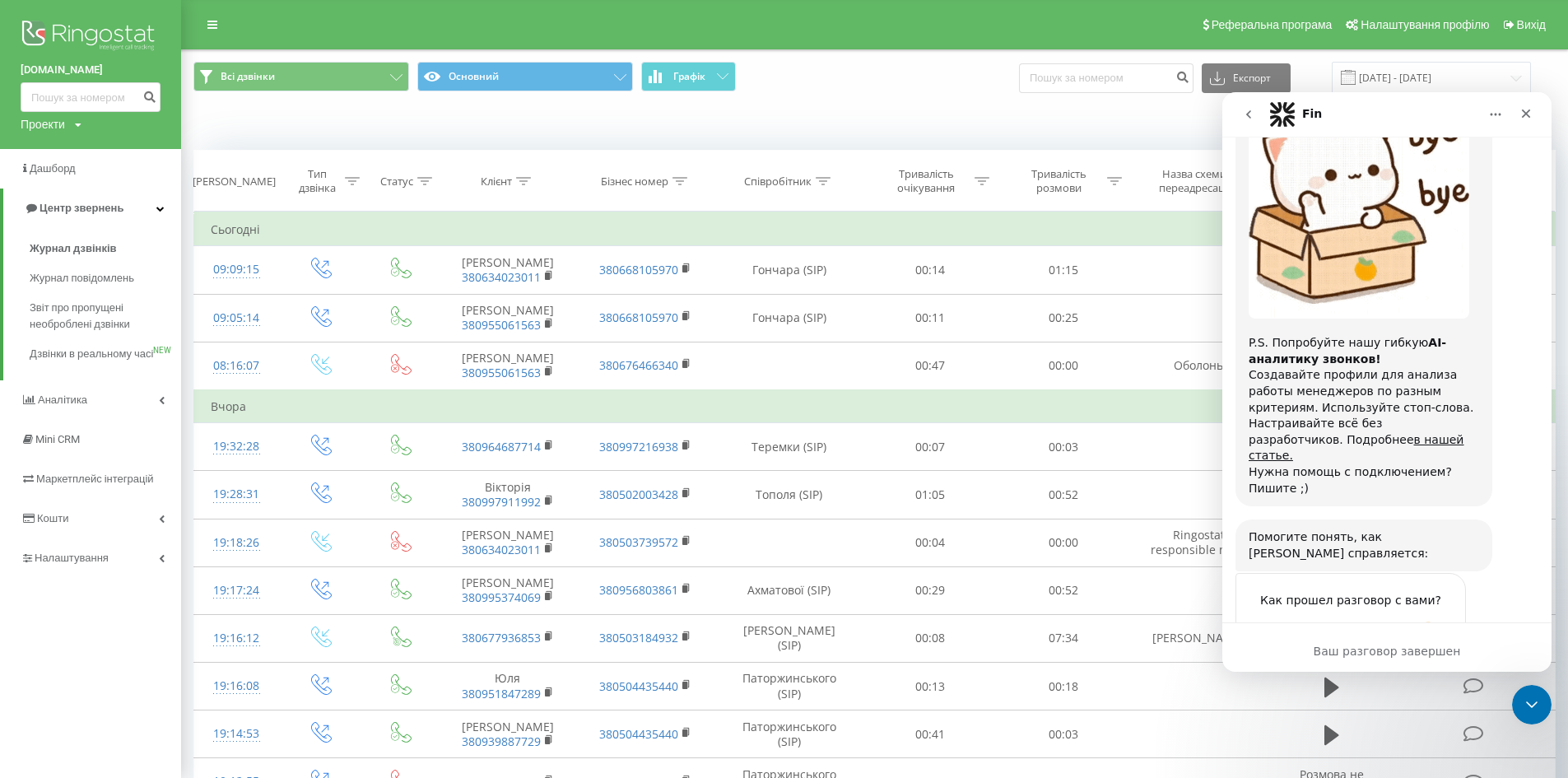
scroll to position [693, 0]
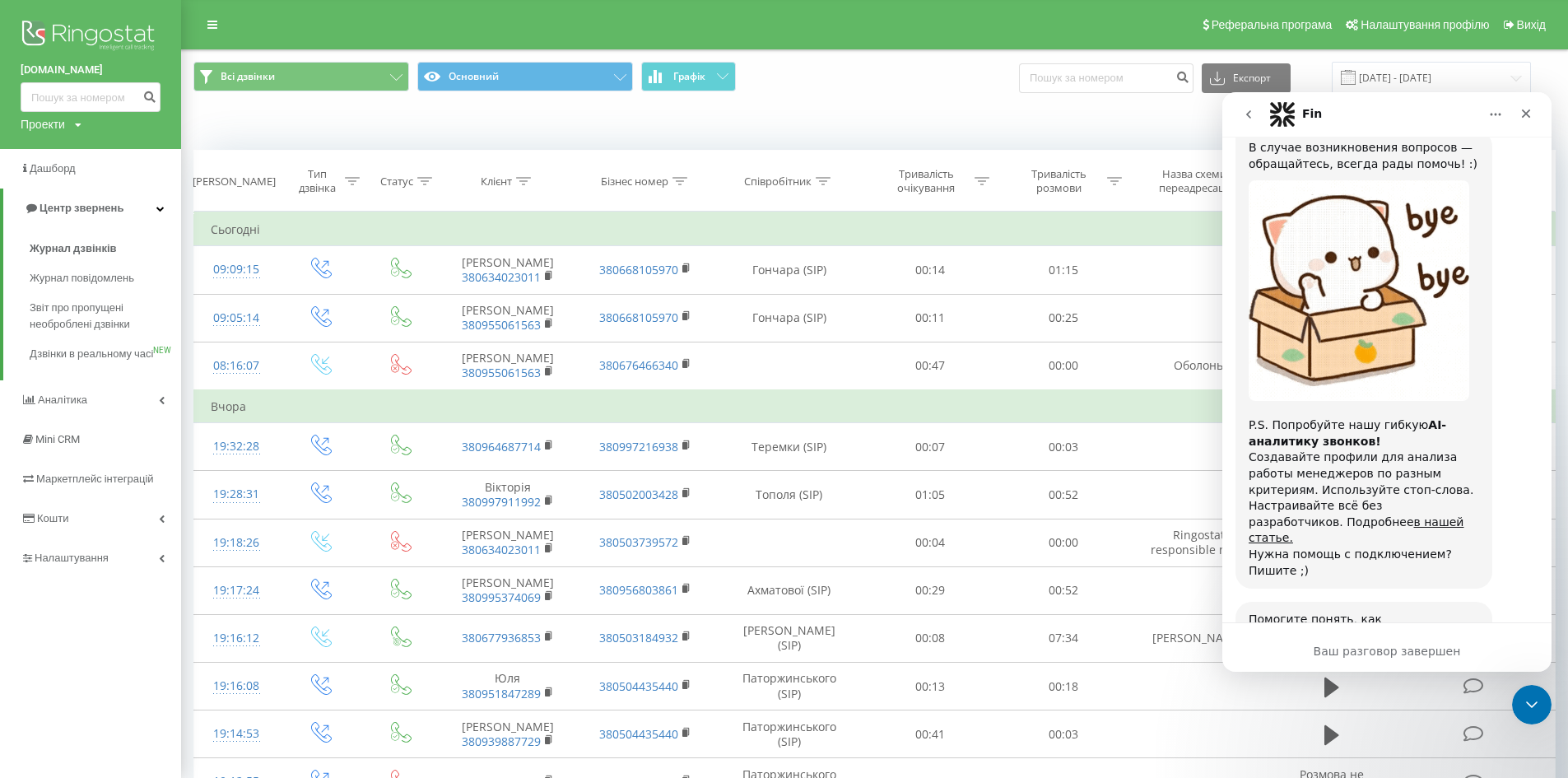
click at [1246, 124] on button "go back" at bounding box center [1248, 114] width 31 height 31
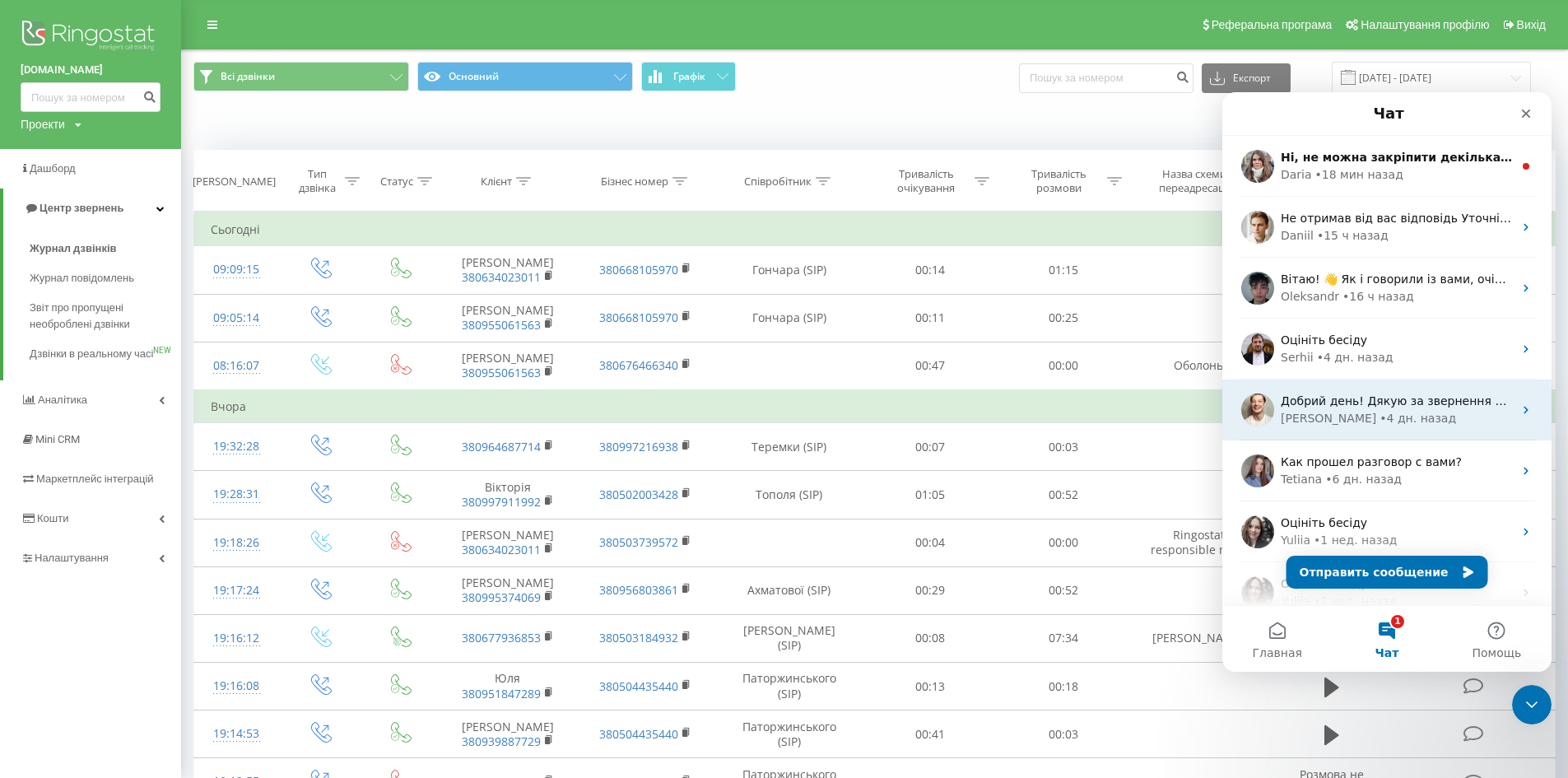
scroll to position [83, 0]
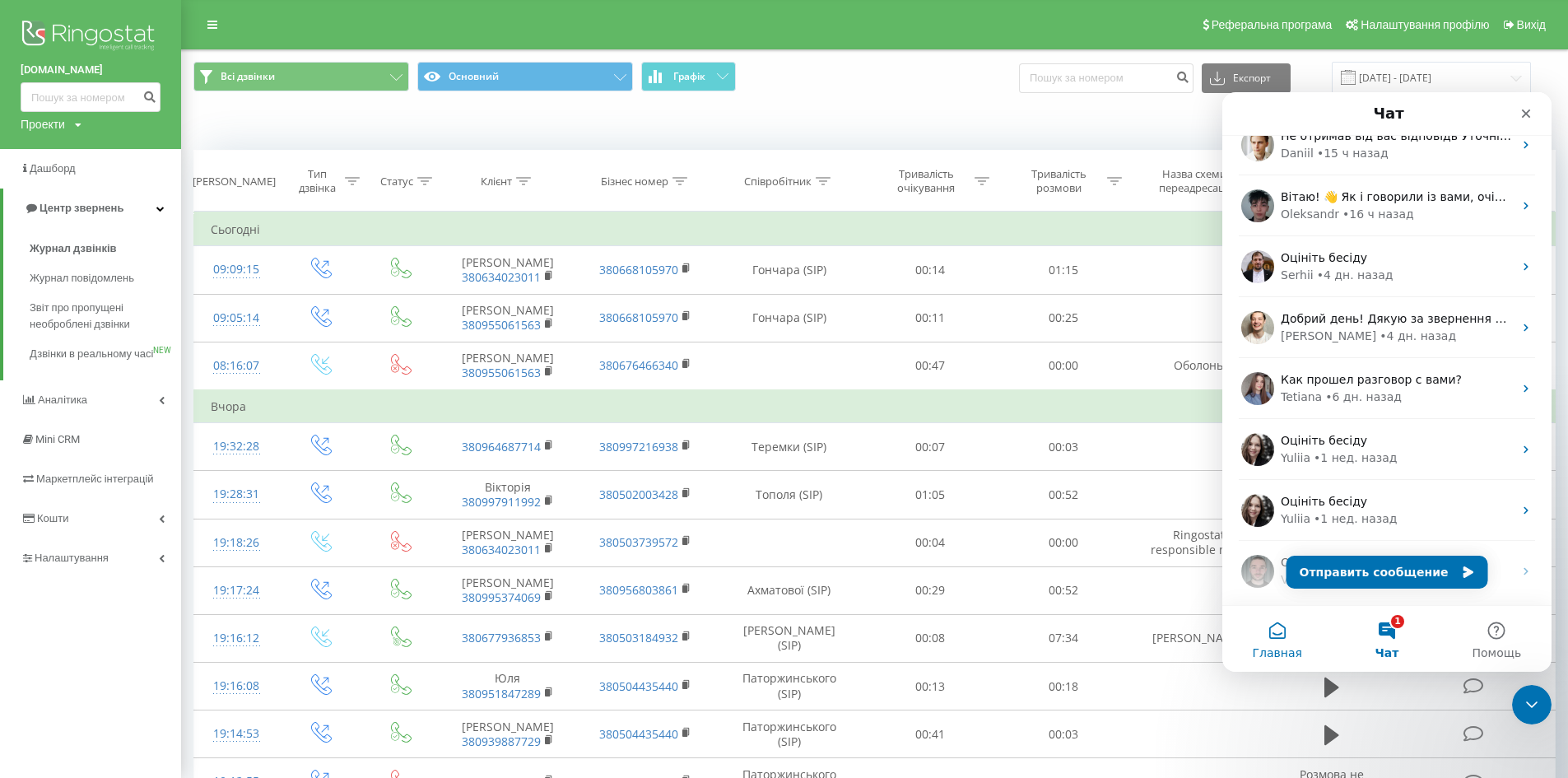
click at [1279, 639] on button "Главная" at bounding box center [1277, 639] width 109 height 65
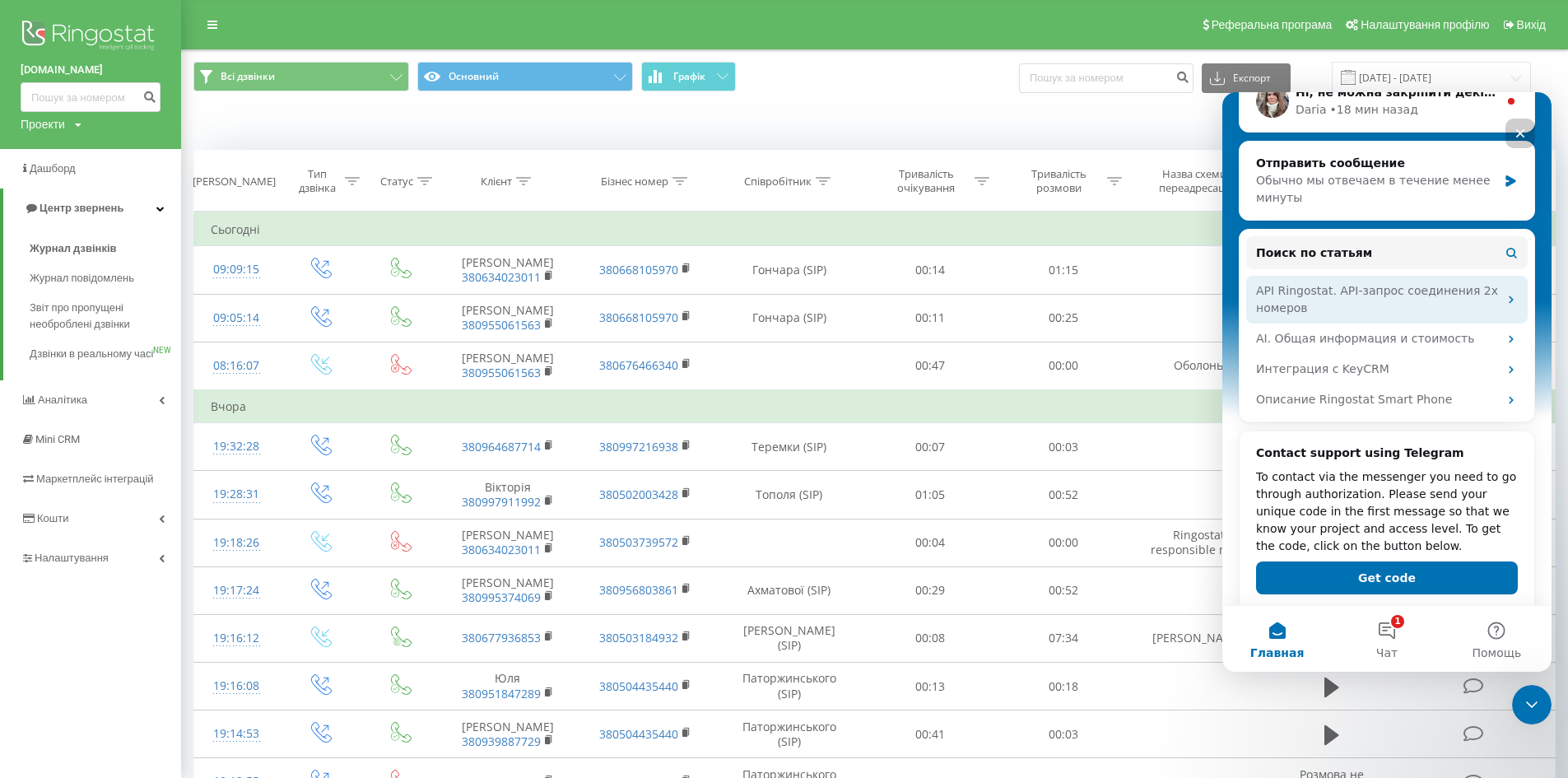
scroll to position [290, 0]
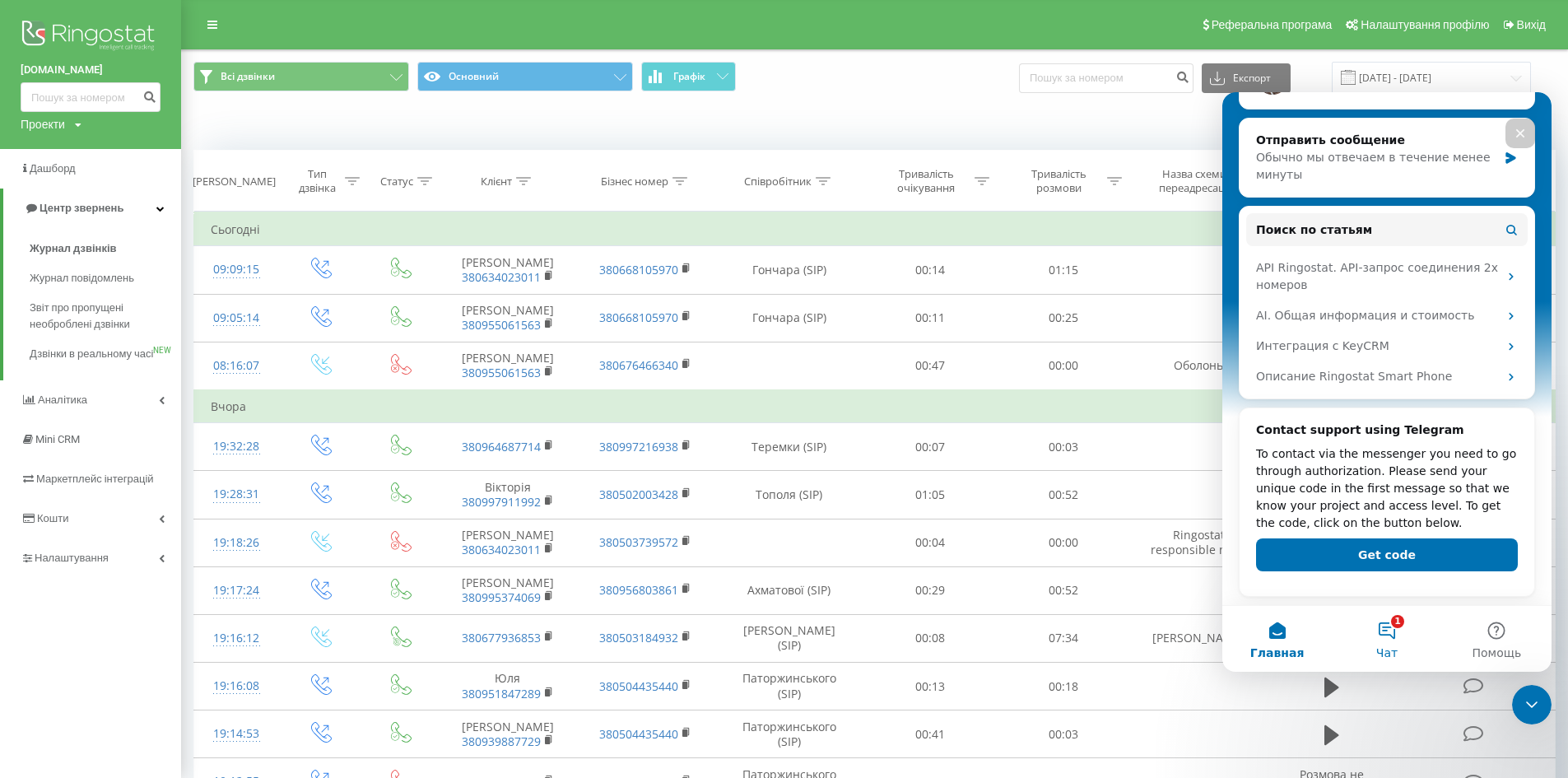
click at [1373, 638] on button "1 Чат" at bounding box center [1386, 639] width 109 height 65
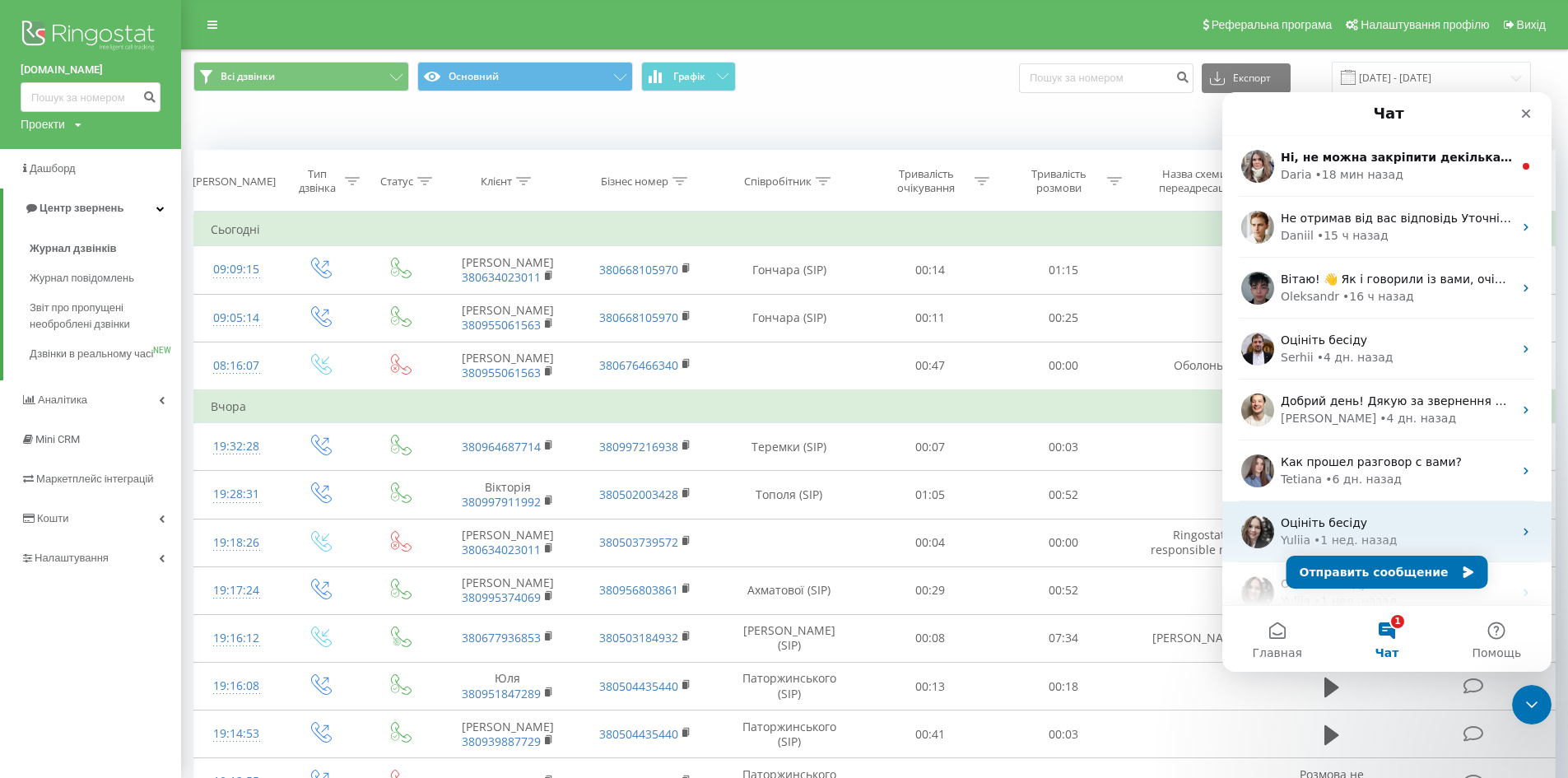
click at [1389, 524] on div "Оцініть бесіду" at bounding box center [1397, 523] width 232 height 17
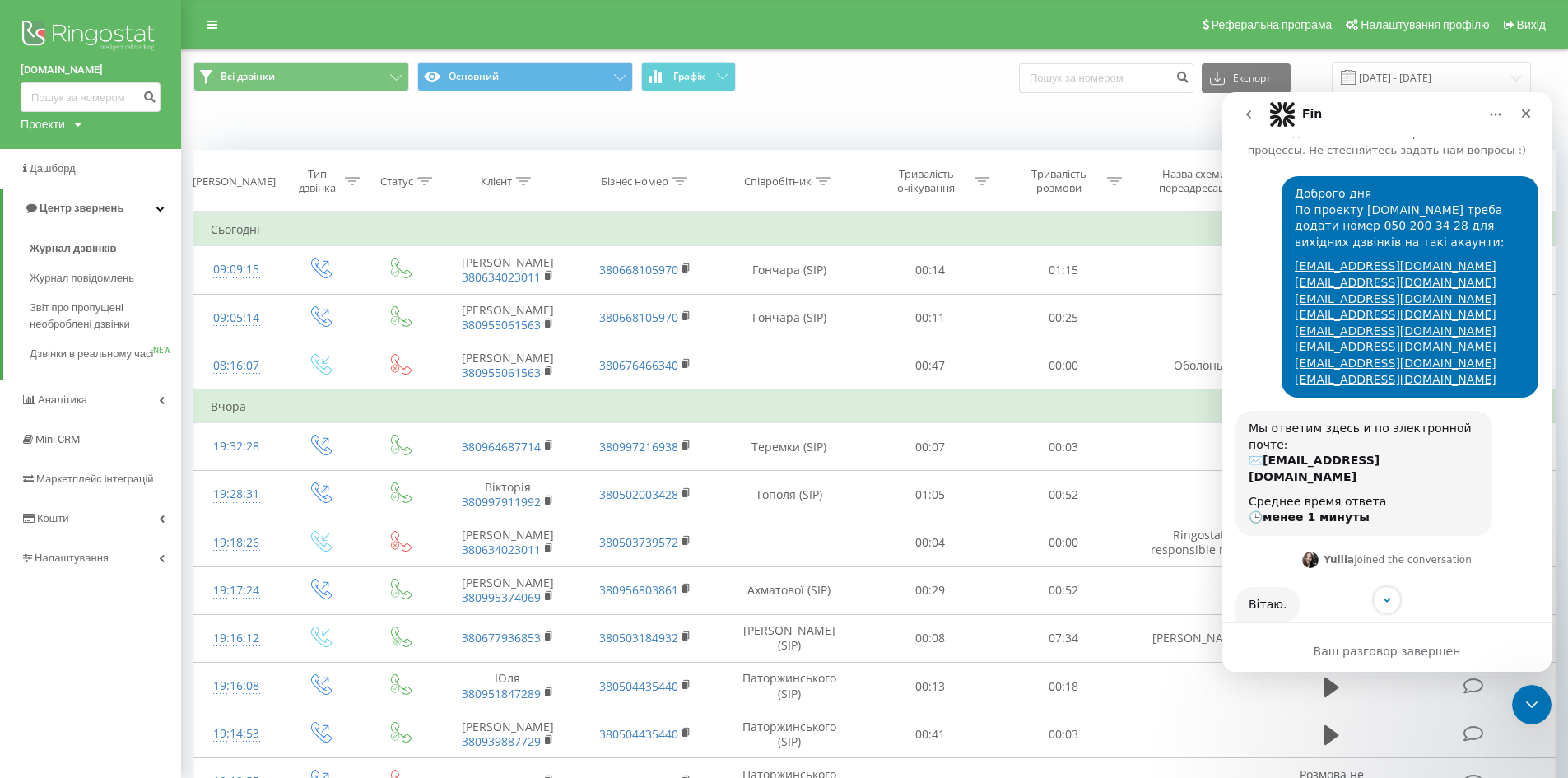
scroll to position [0, 0]
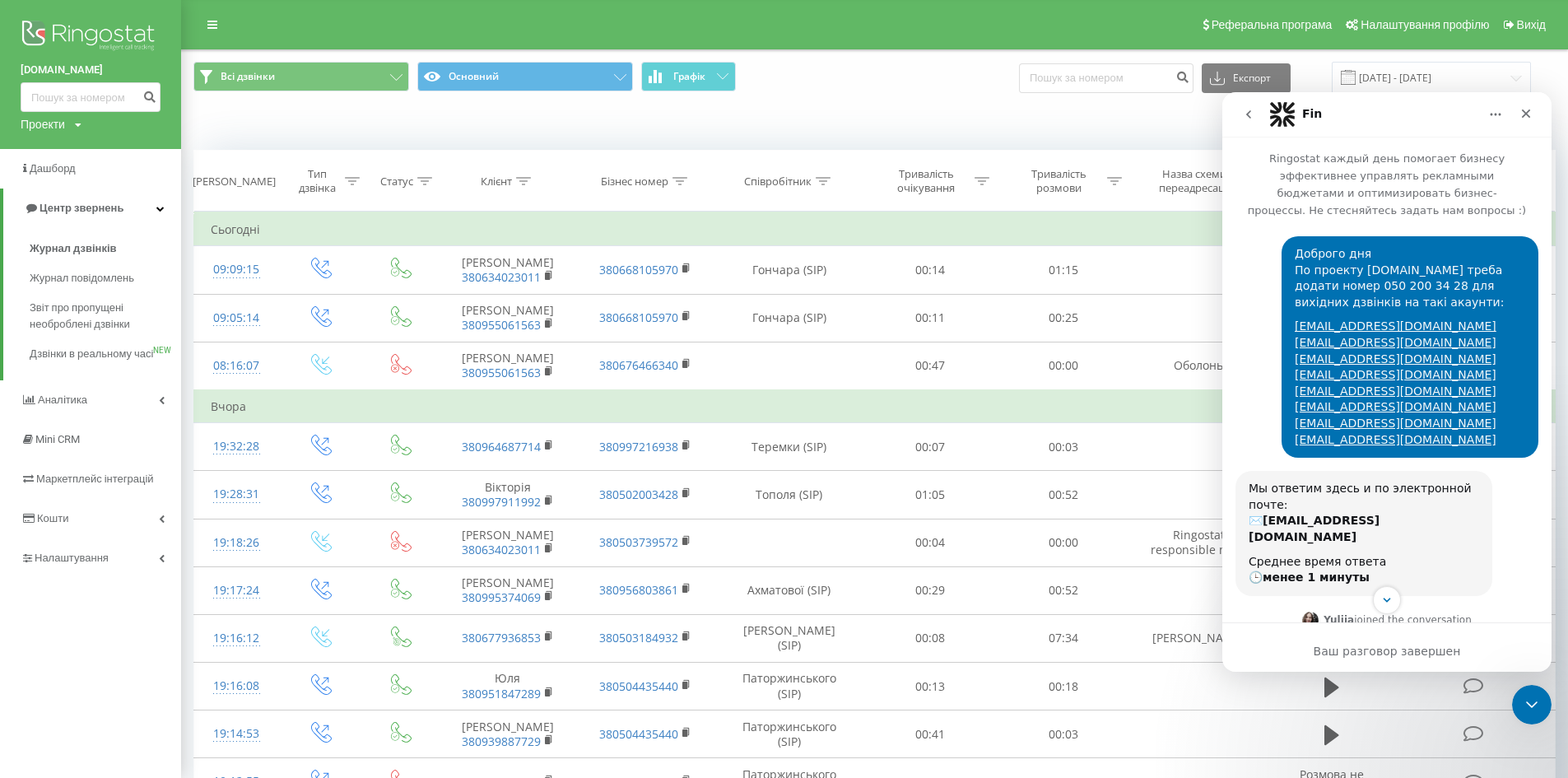
click at [1248, 108] on icon "go back" at bounding box center [1249, 115] width 13 height 13
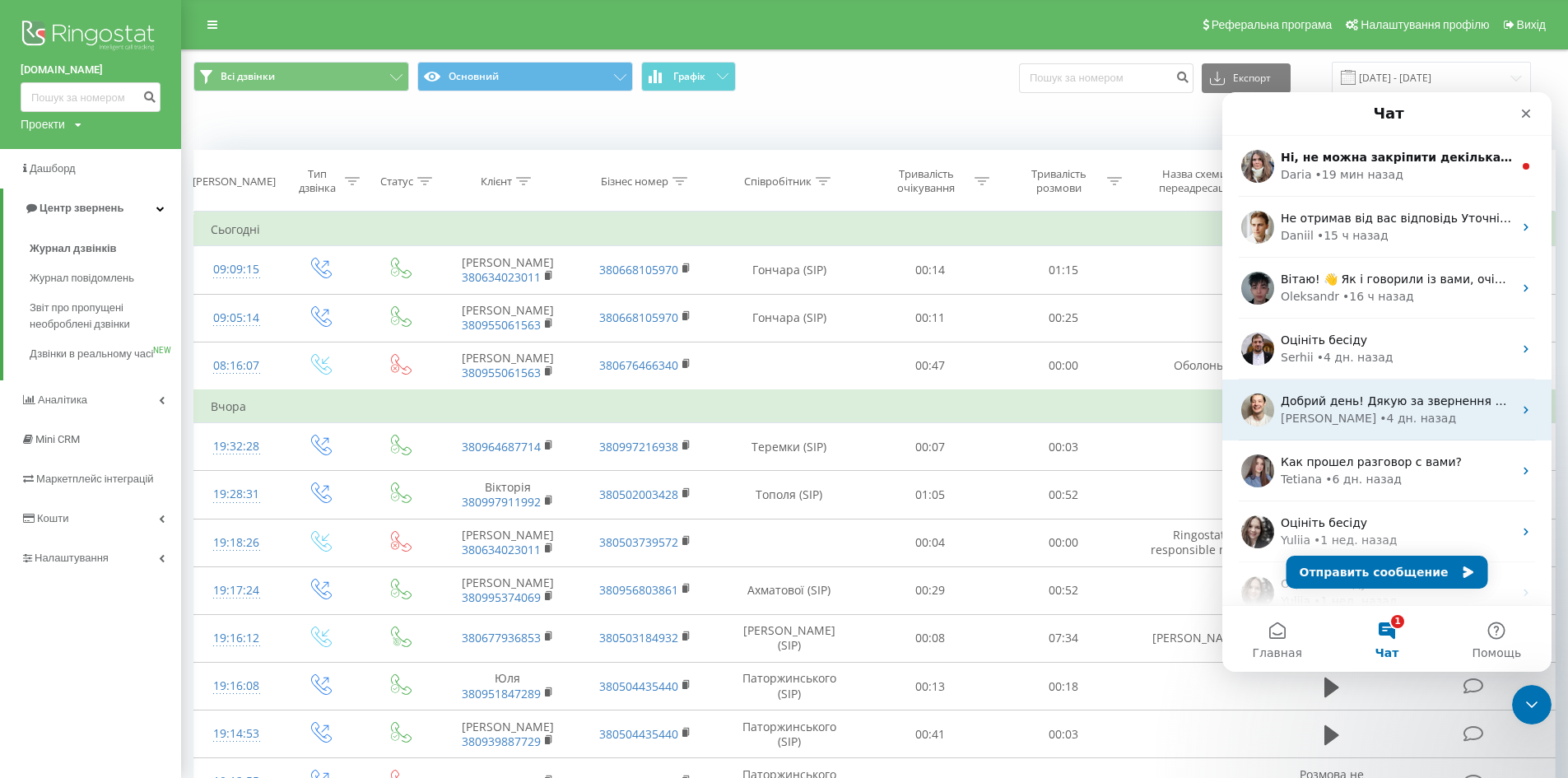
scroll to position [83, 0]
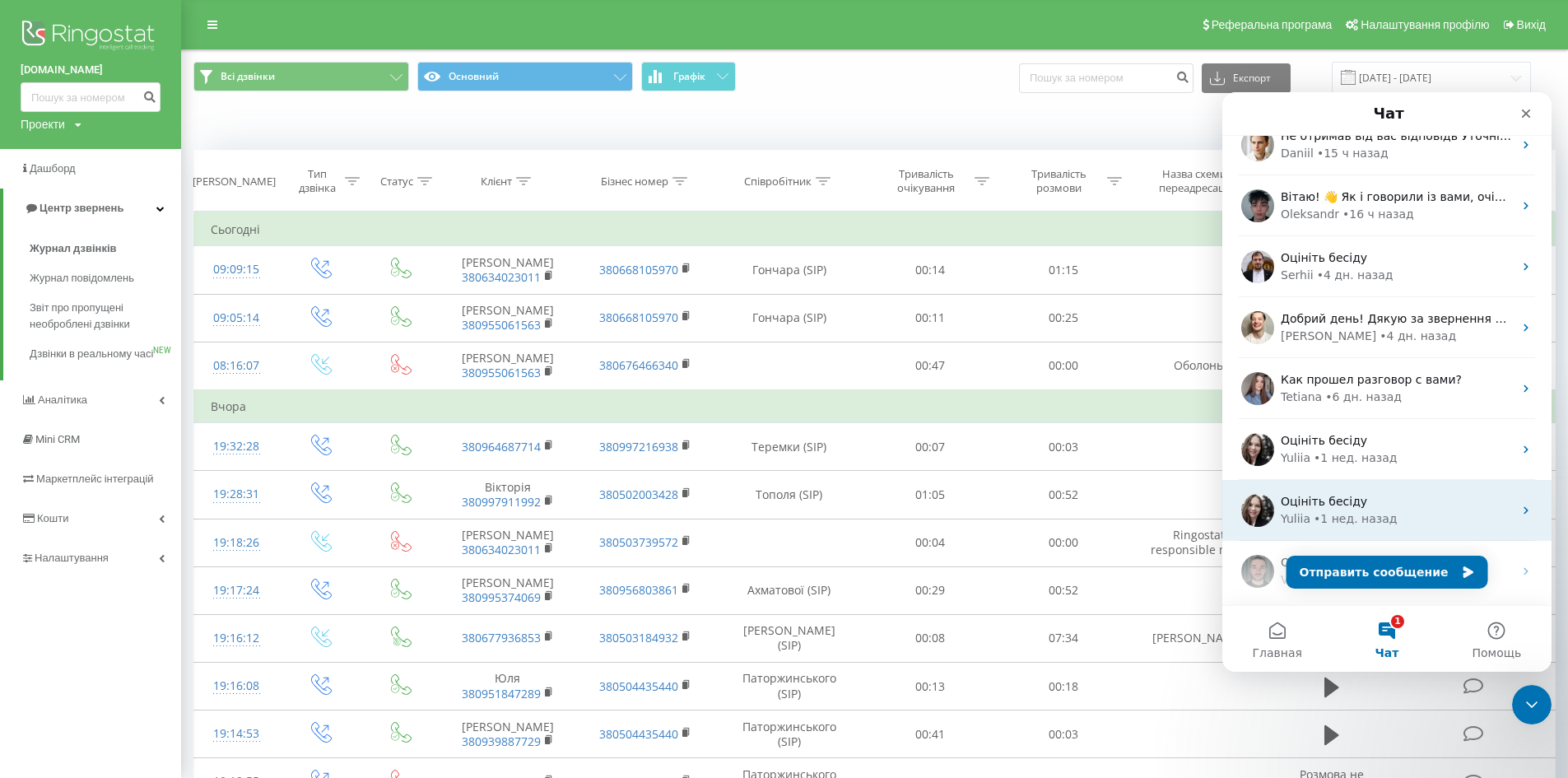
click at [1361, 491] on div "Оцініть бесіду Yuliia • 1 нед. назад" at bounding box center [1387, 510] width 329 height 61
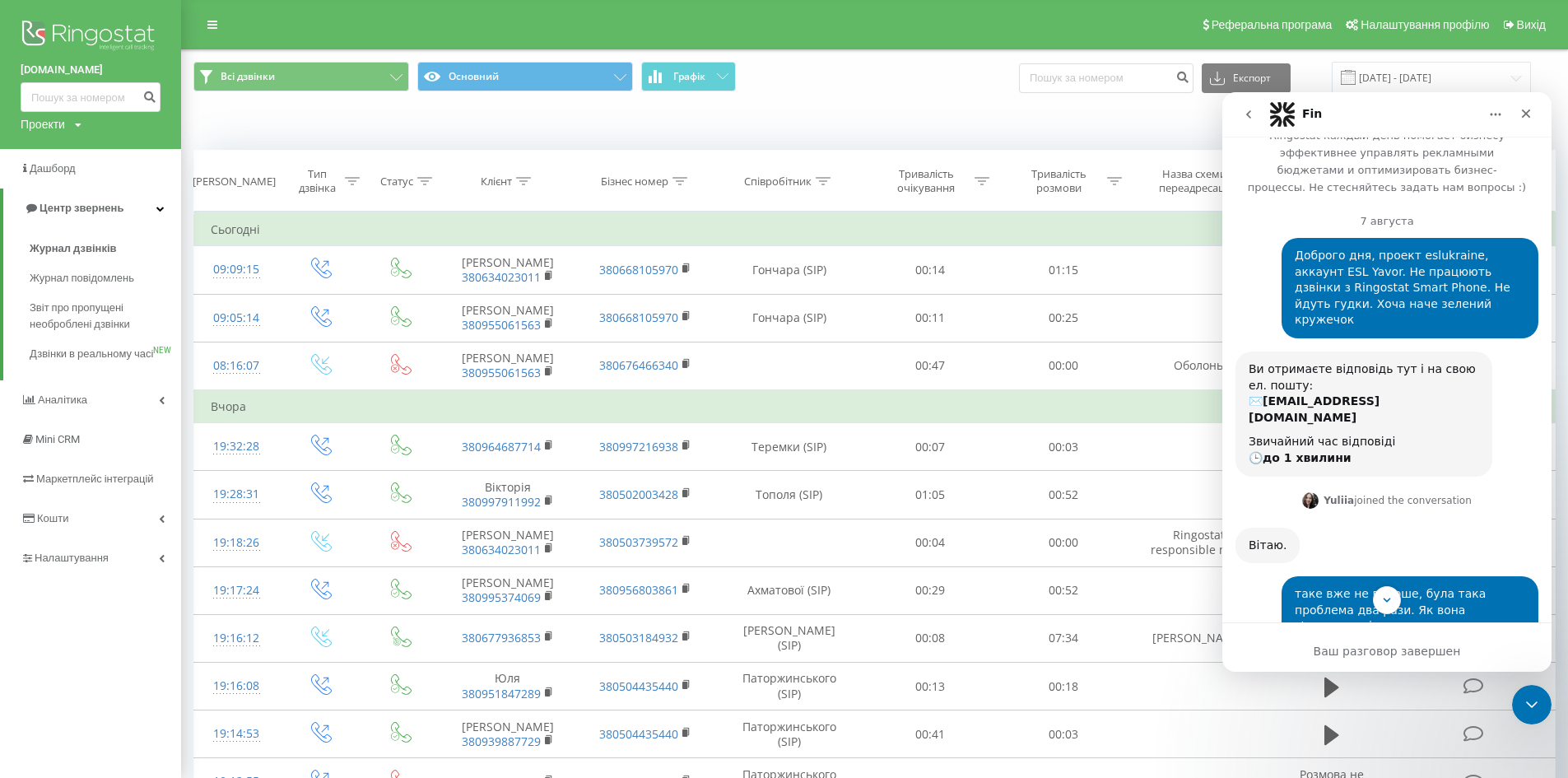
scroll to position [0, 0]
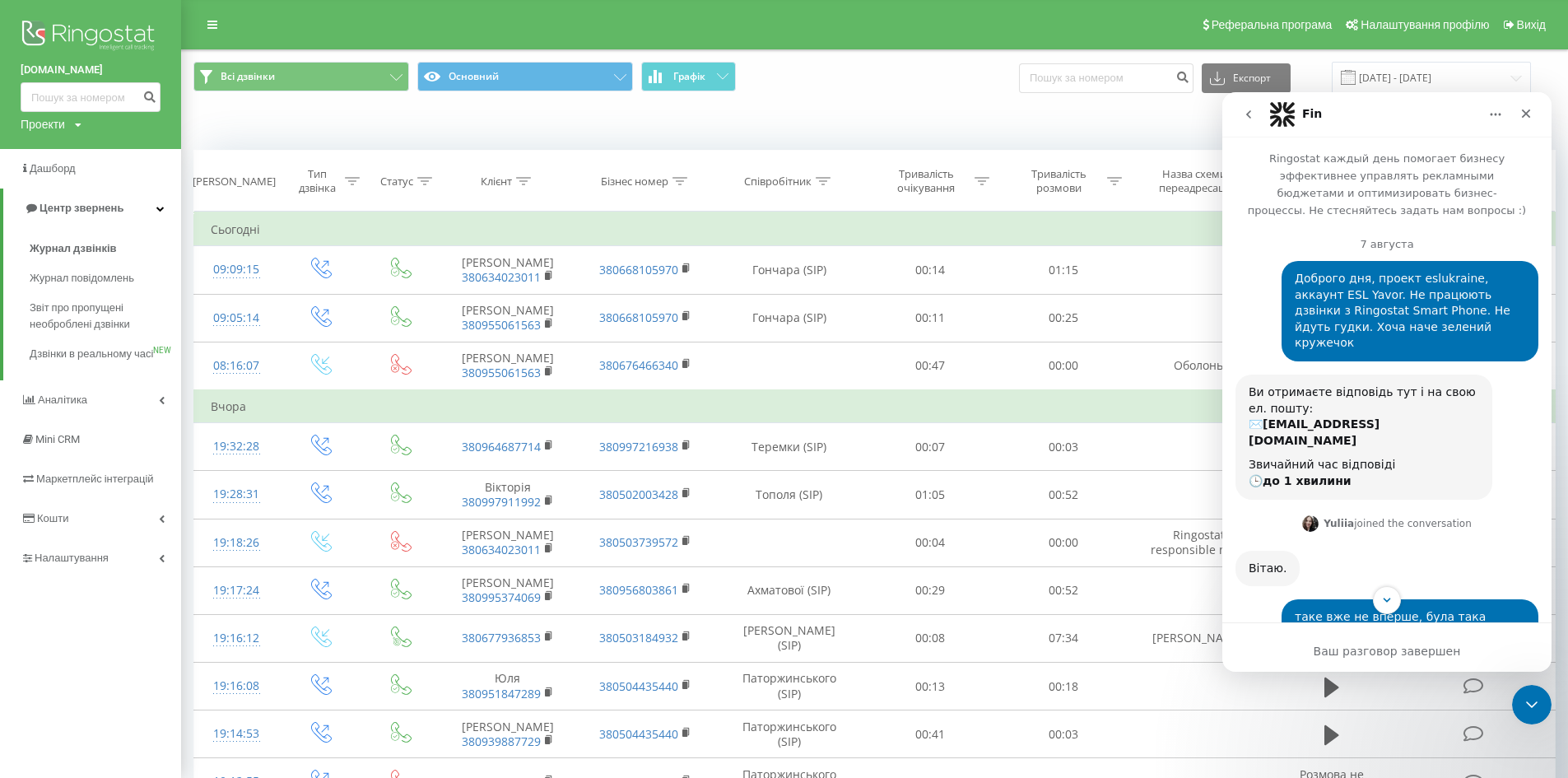
click at [1248, 116] on icon "go back" at bounding box center [1248, 114] width 5 height 9
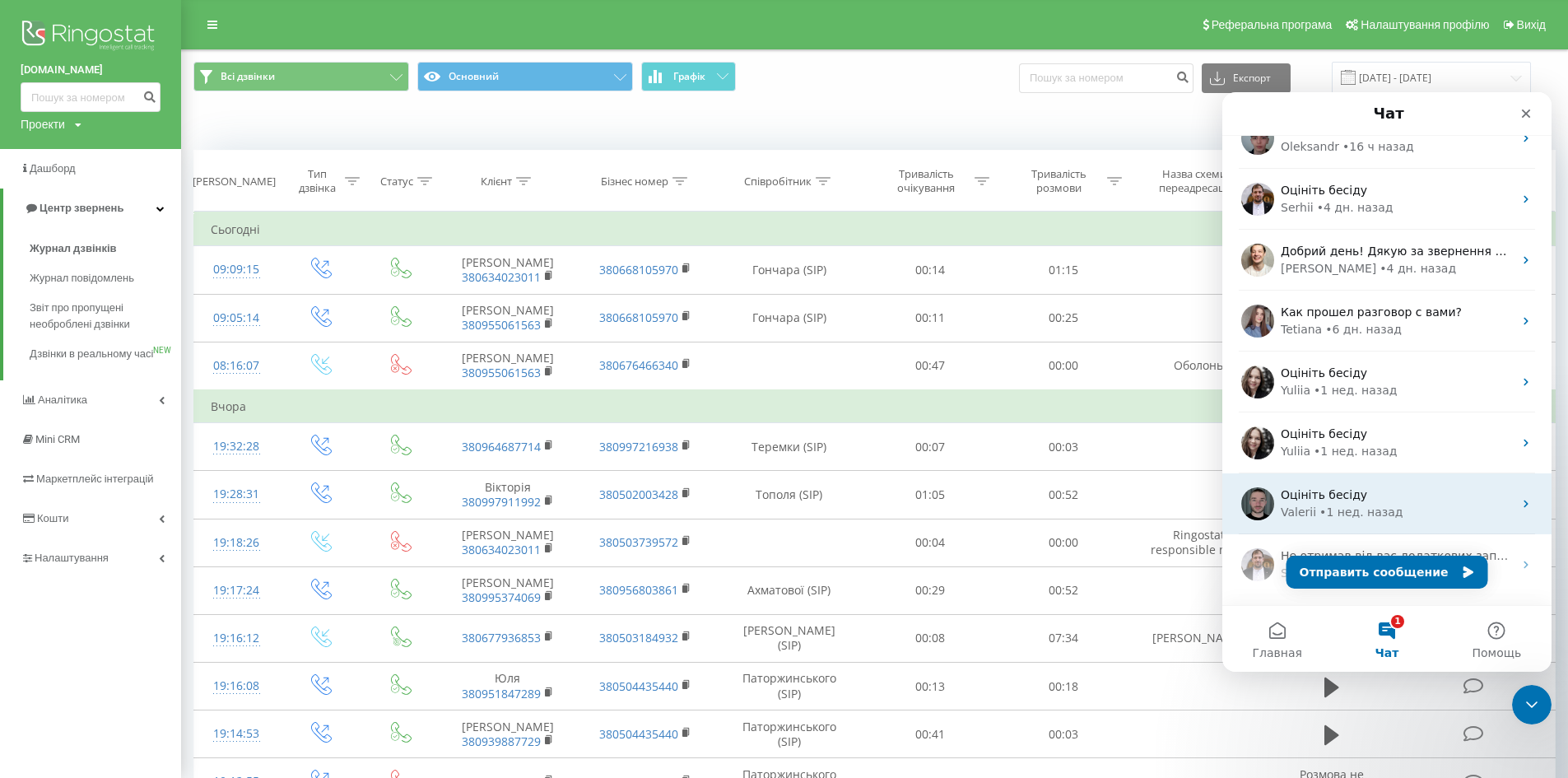
scroll to position [165, 0]
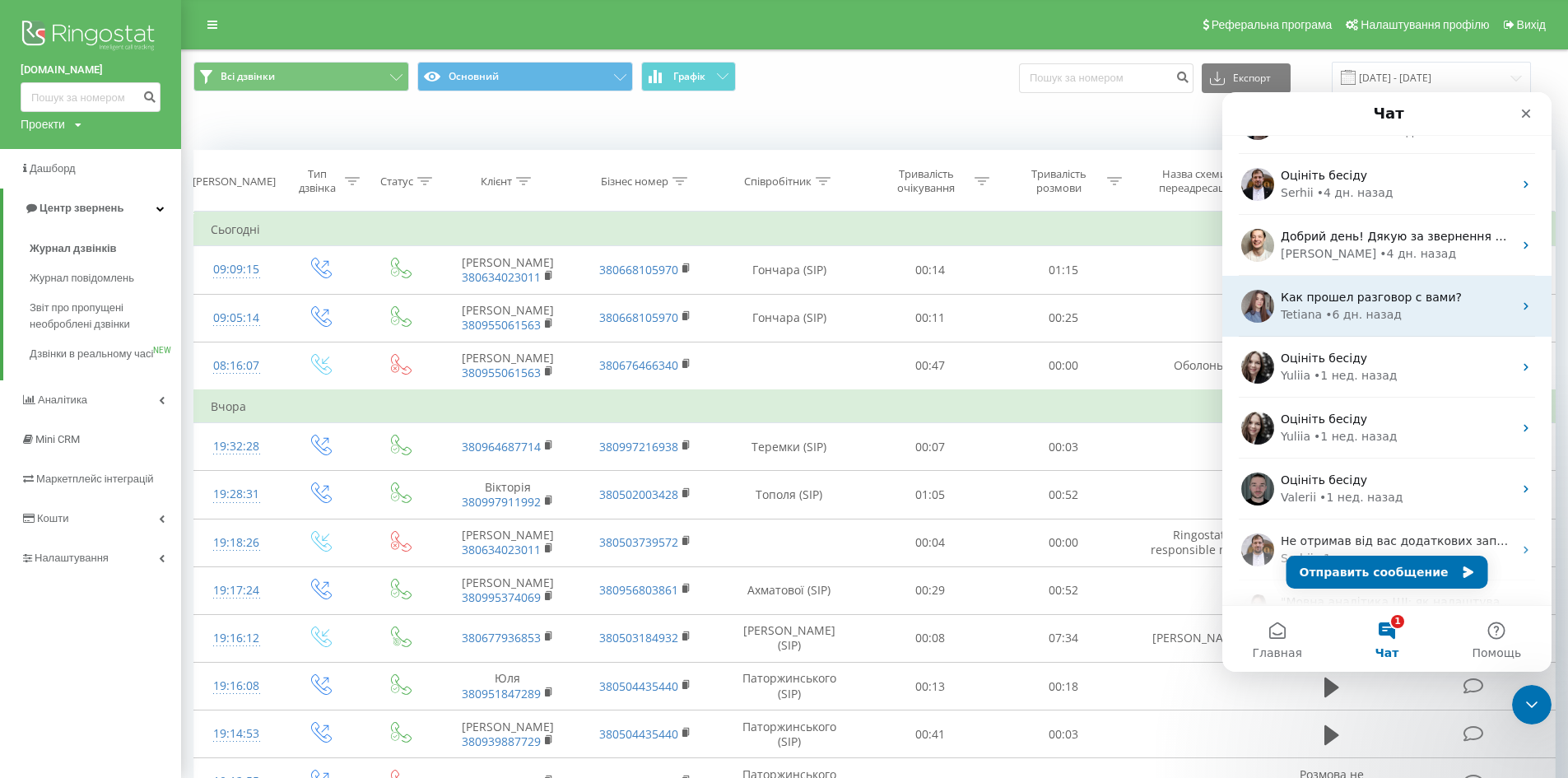
click at [1434, 308] on div "Tetiana • 6 дн. назад" at bounding box center [1397, 315] width 232 height 17
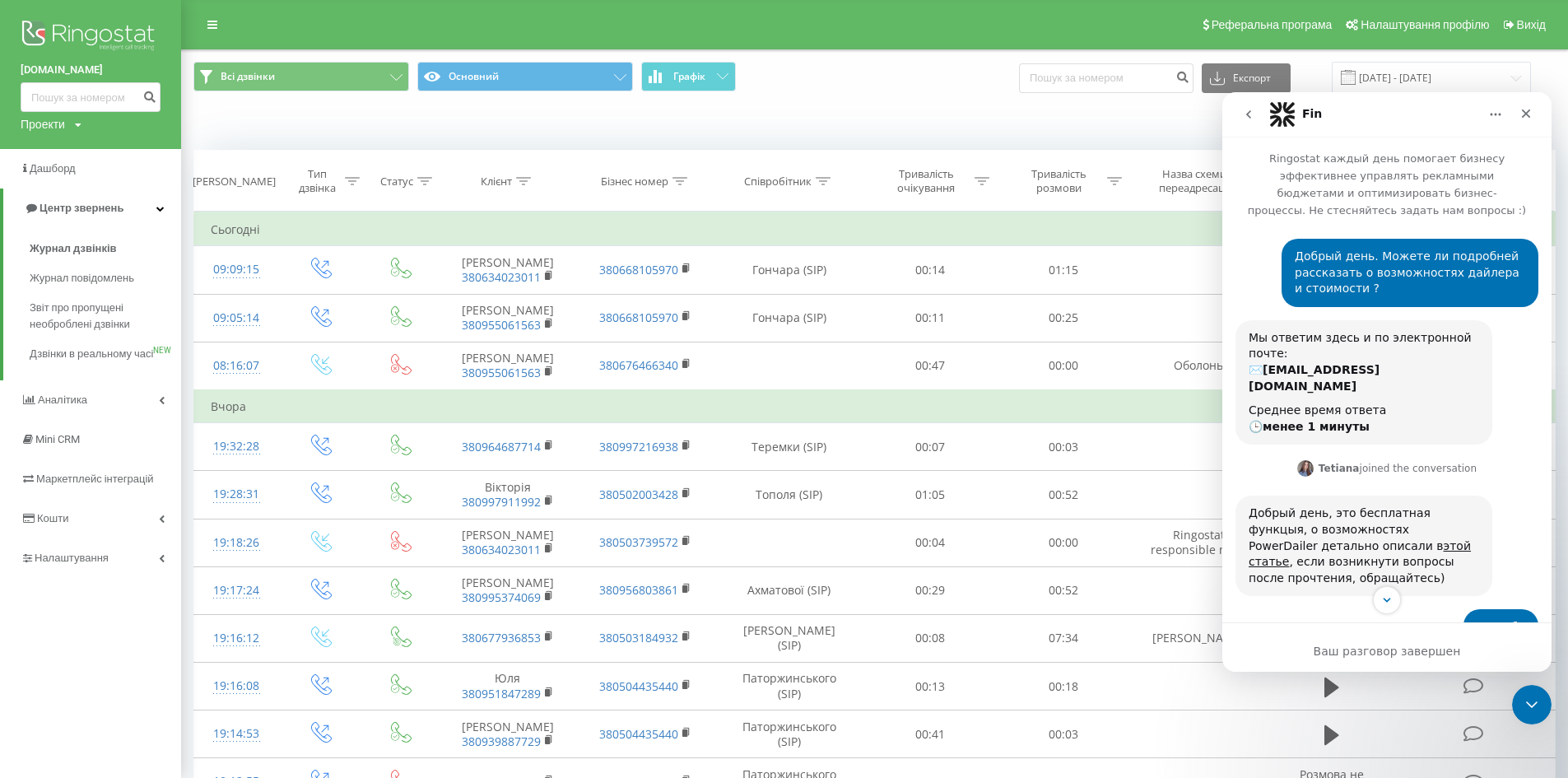
scroll to position [83, 0]
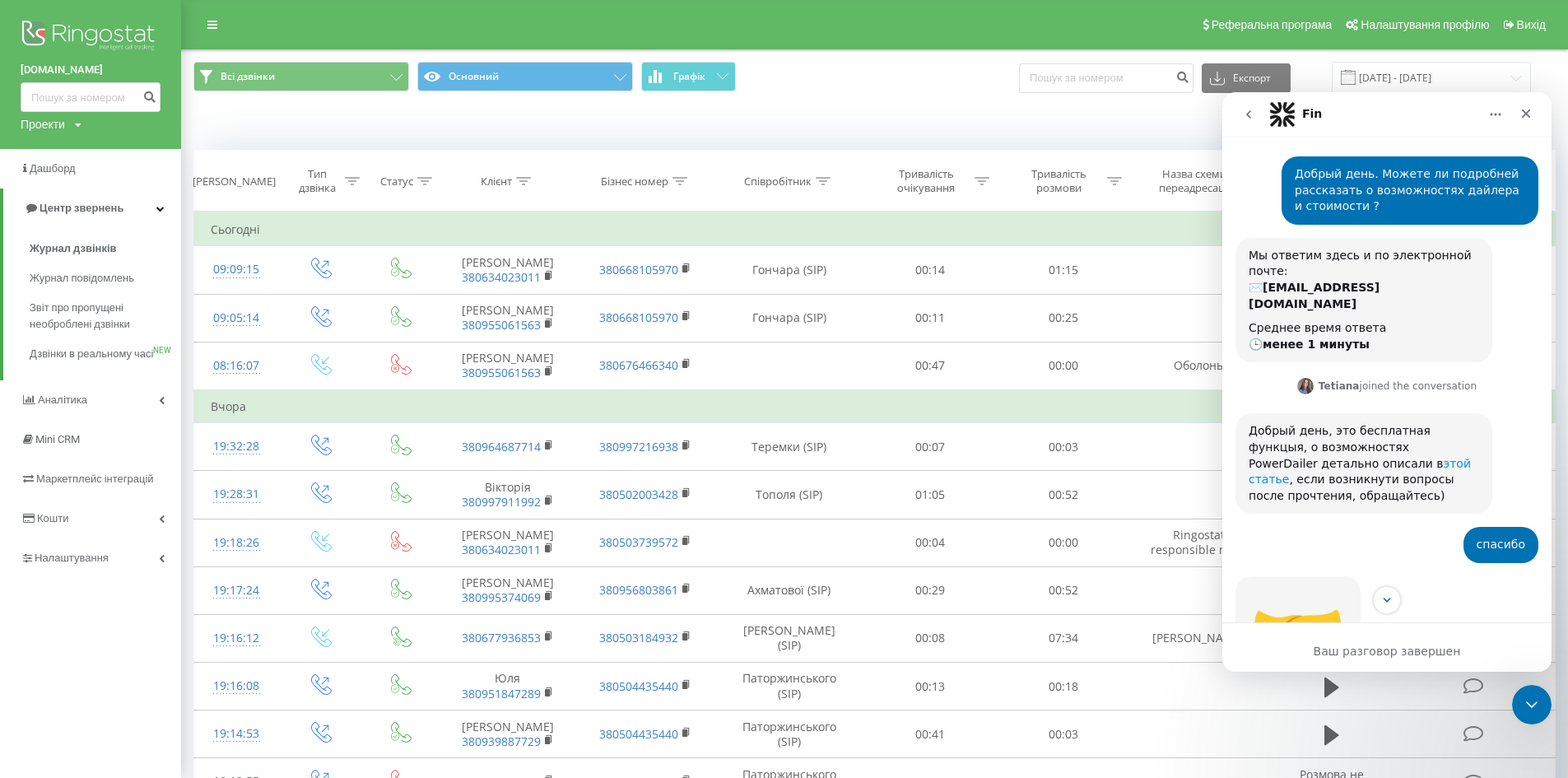
click at [1343, 457] on link "этой статье" at bounding box center [1360, 472] width 222 height 29
click at [54, 45] on img at bounding box center [91, 36] width 140 height 41
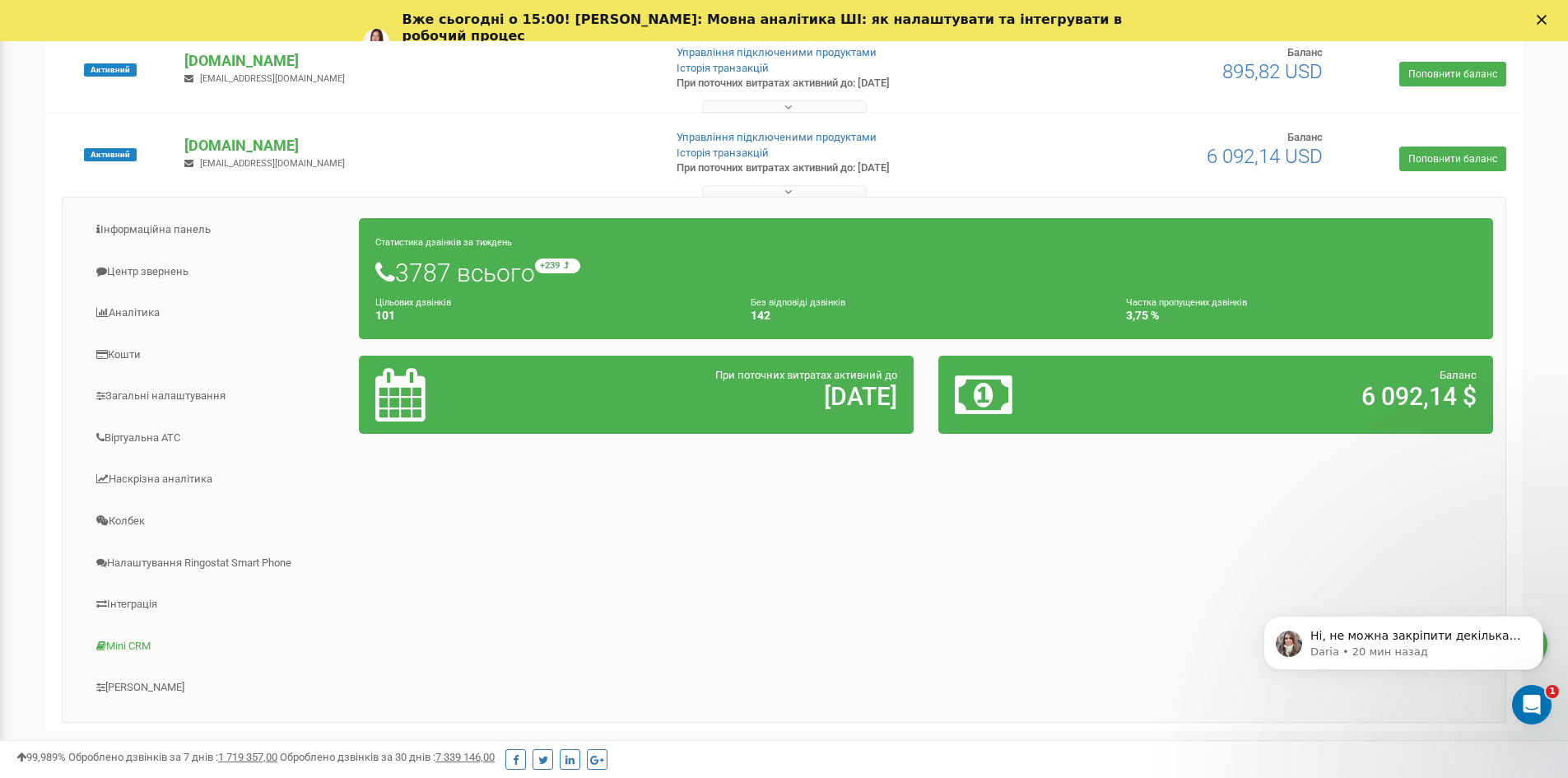
scroll to position [247, 0]
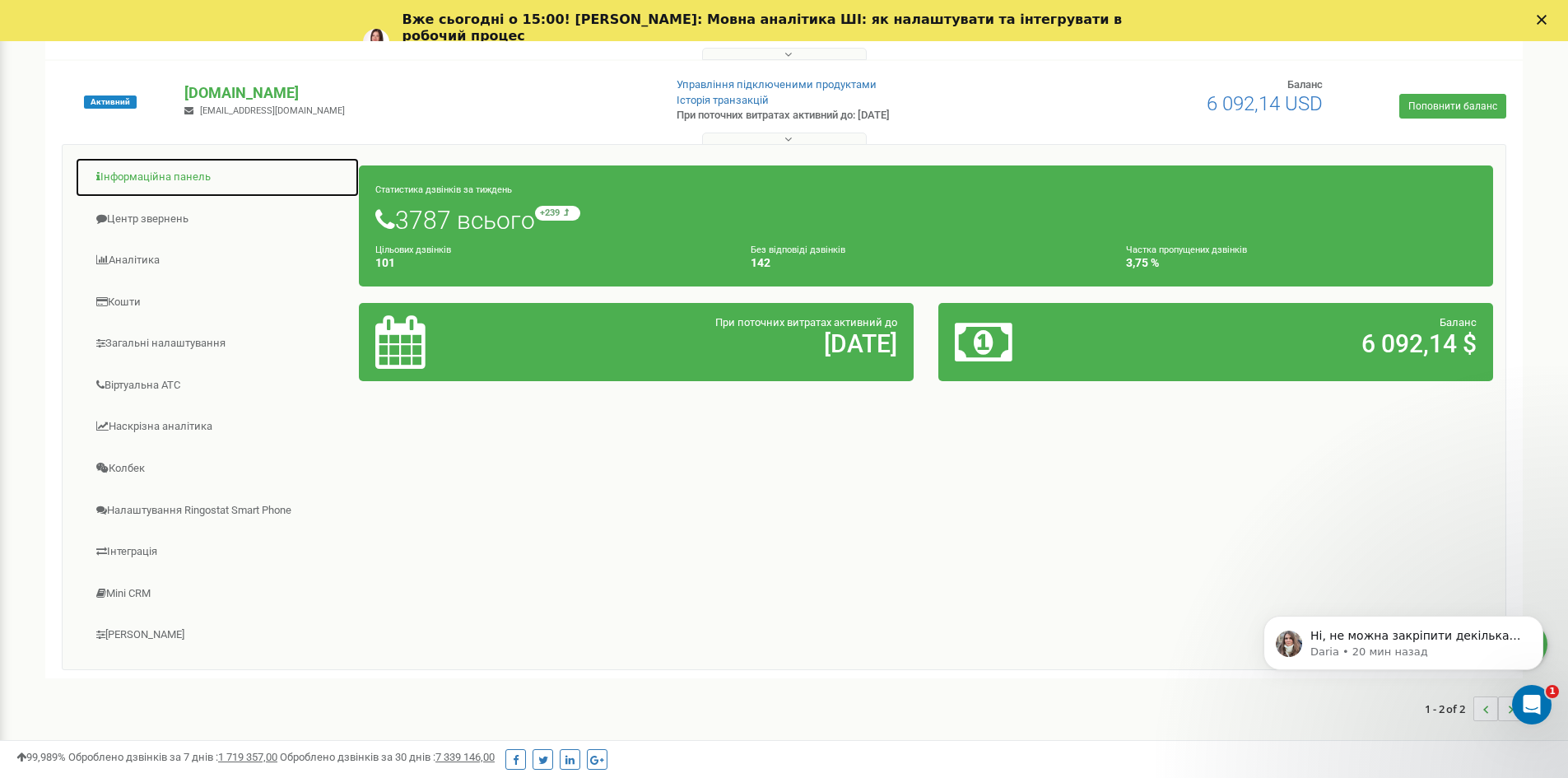
click at [168, 171] on link "Інформаційна панель" at bounding box center [217, 177] width 285 height 41
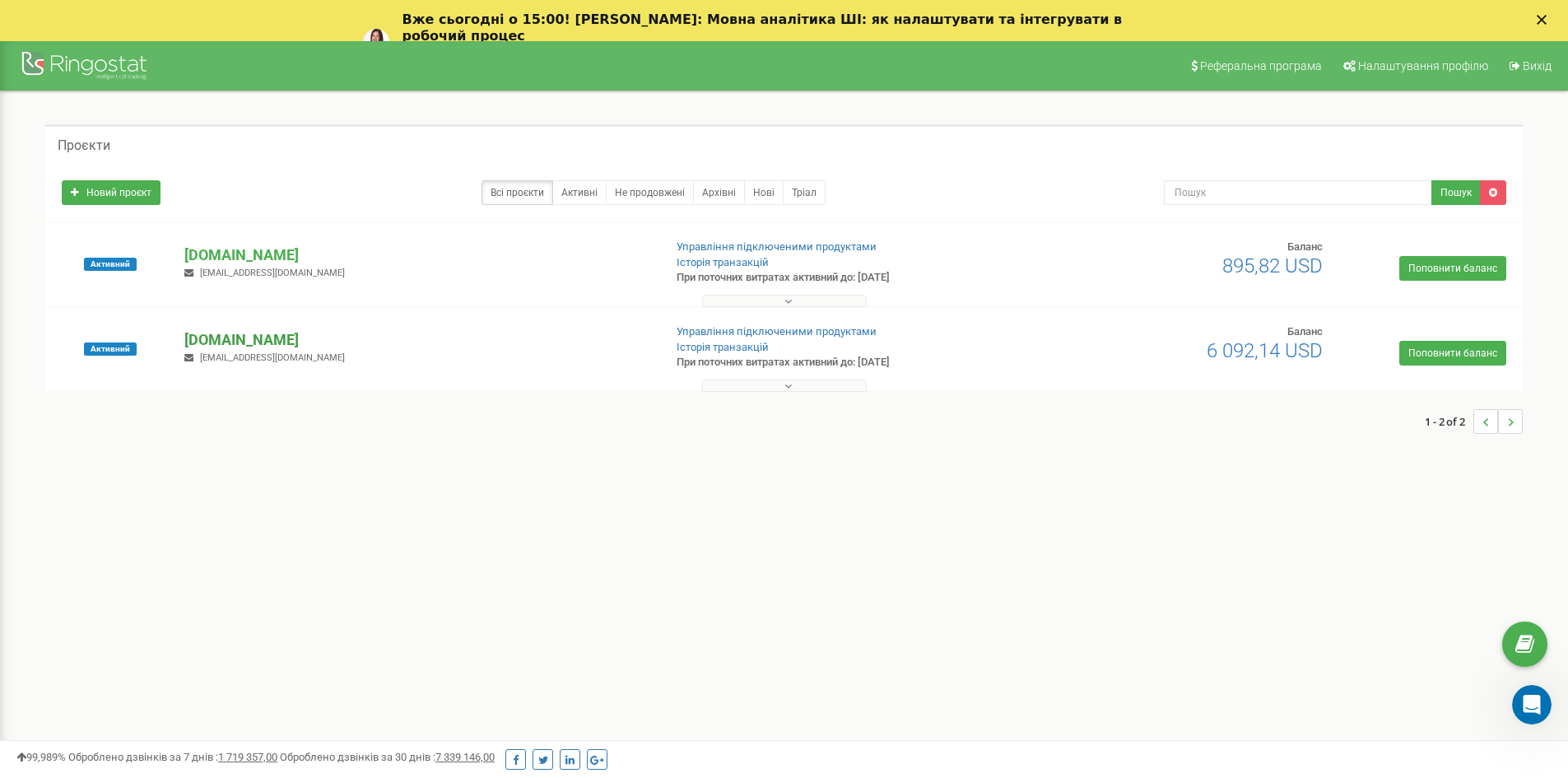
click at [243, 341] on p "apslogos.com" at bounding box center [416, 340] width 465 height 22
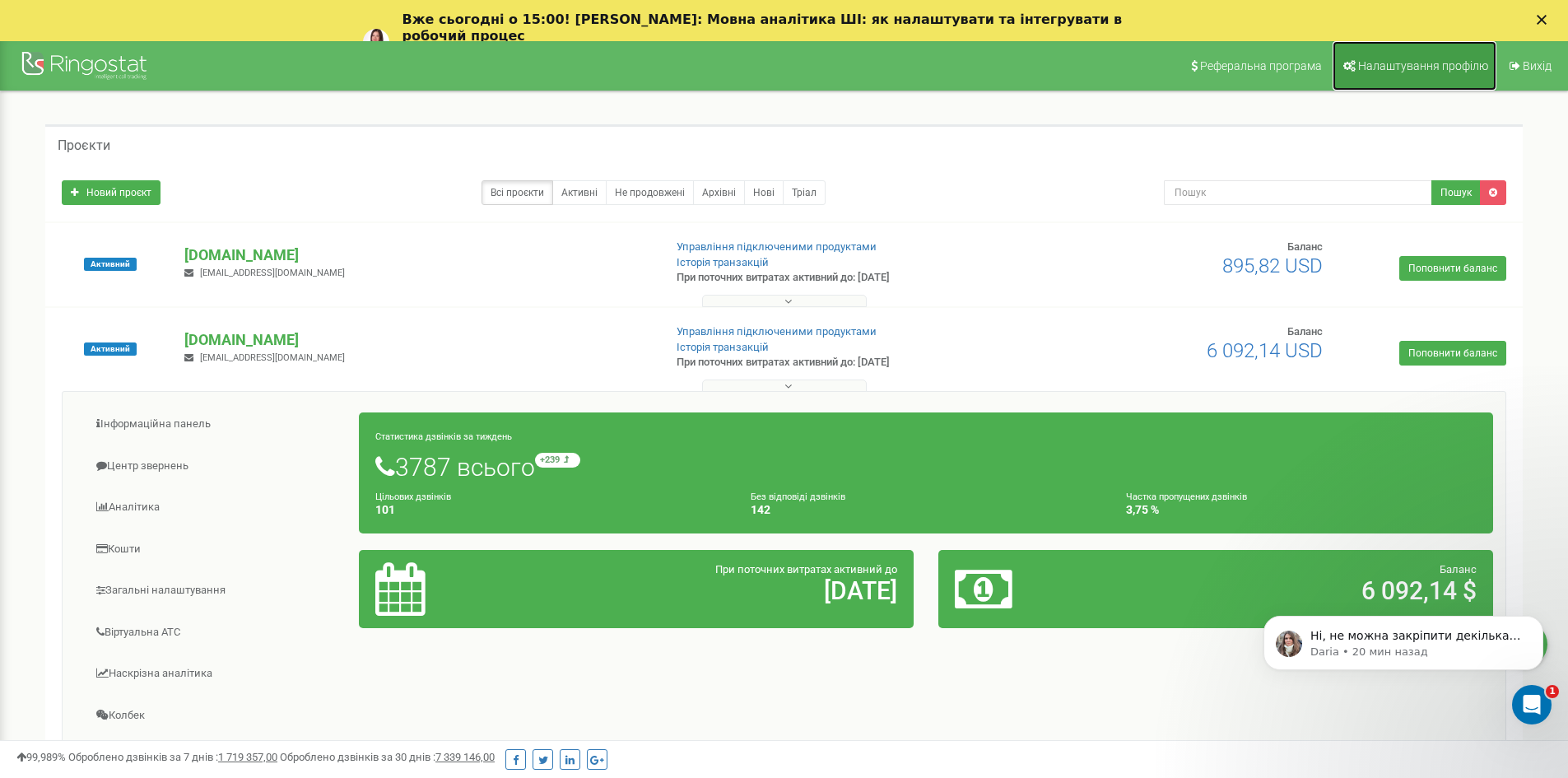
click at [1422, 63] on span "Налаштування профілю" at bounding box center [1423, 65] width 130 height 13
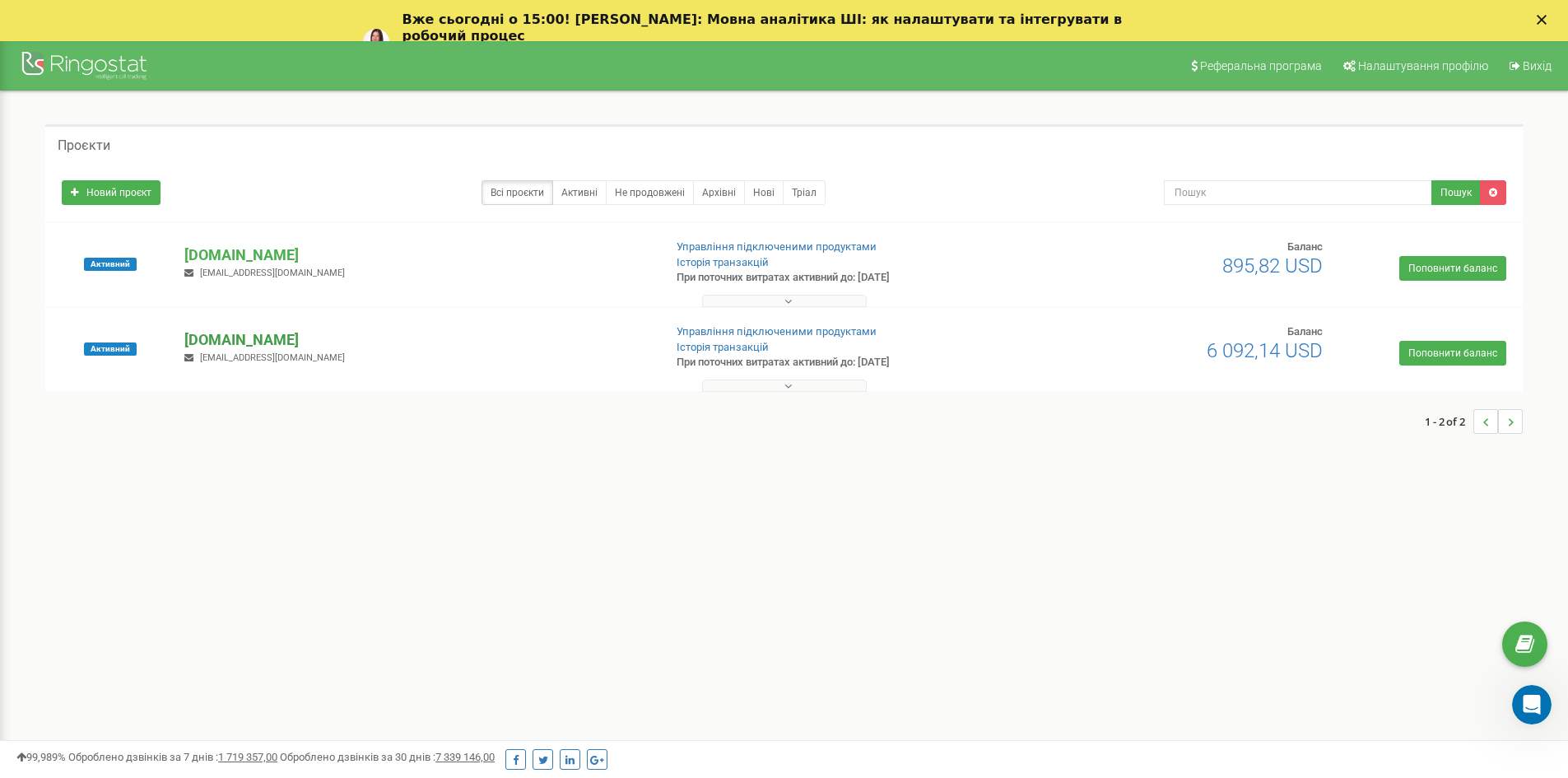
click at [236, 331] on p "[DOMAIN_NAME]" at bounding box center [416, 340] width 465 height 22
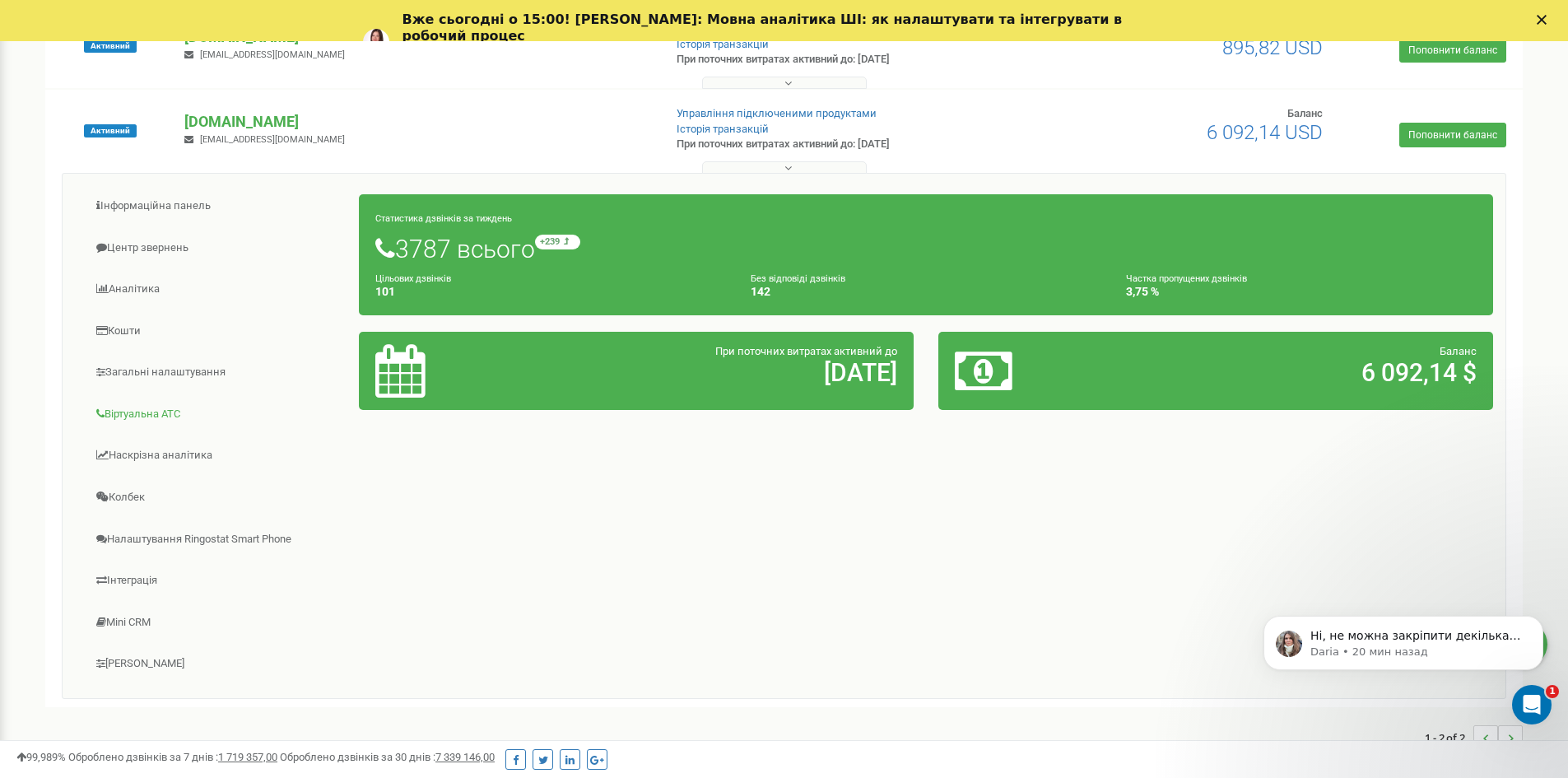
scroll to position [247, 0]
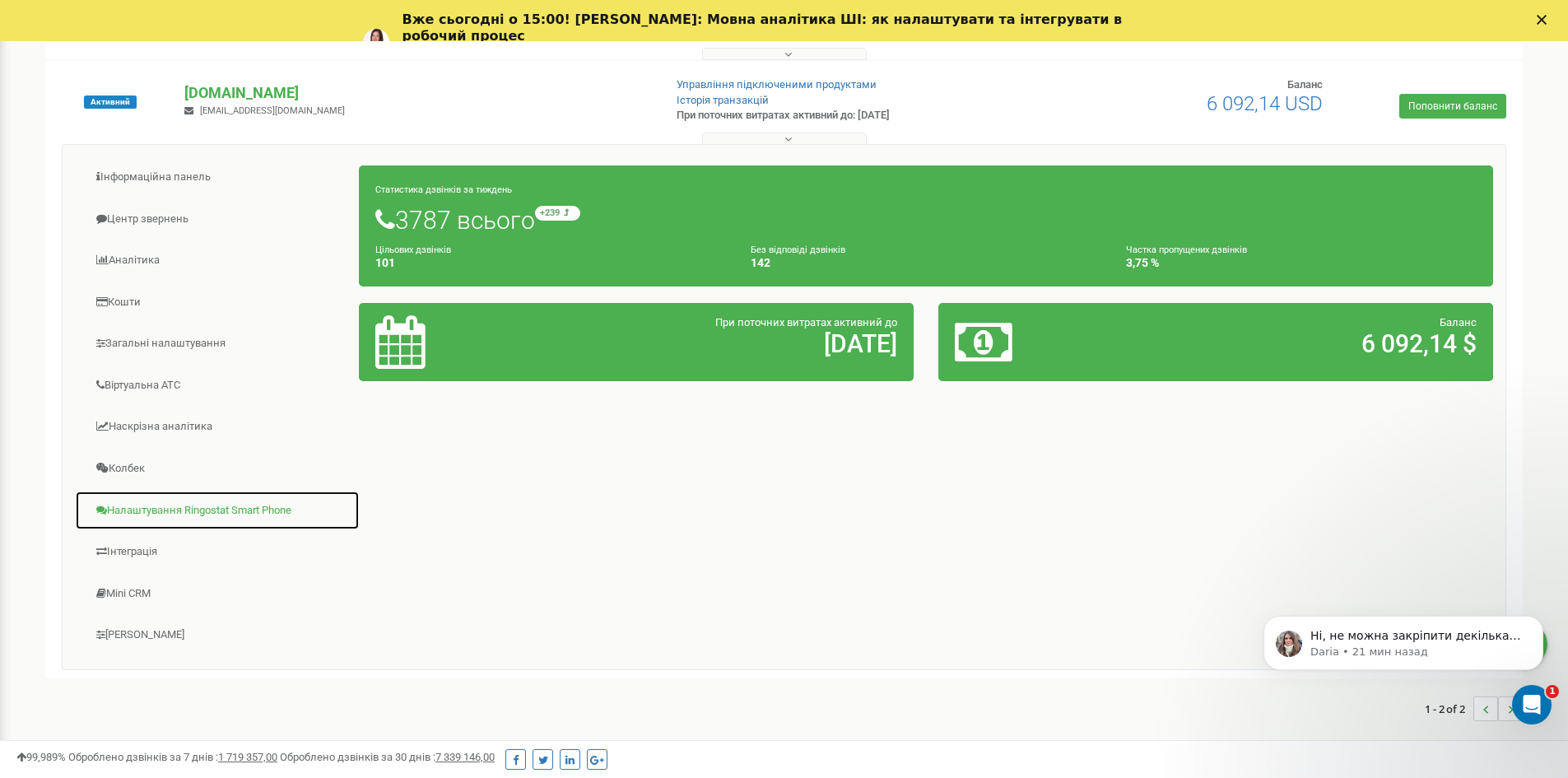
click at [259, 509] on link "Налаштування Ringostat Smart Phone" at bounding box center [217, 510] width 285 height 41
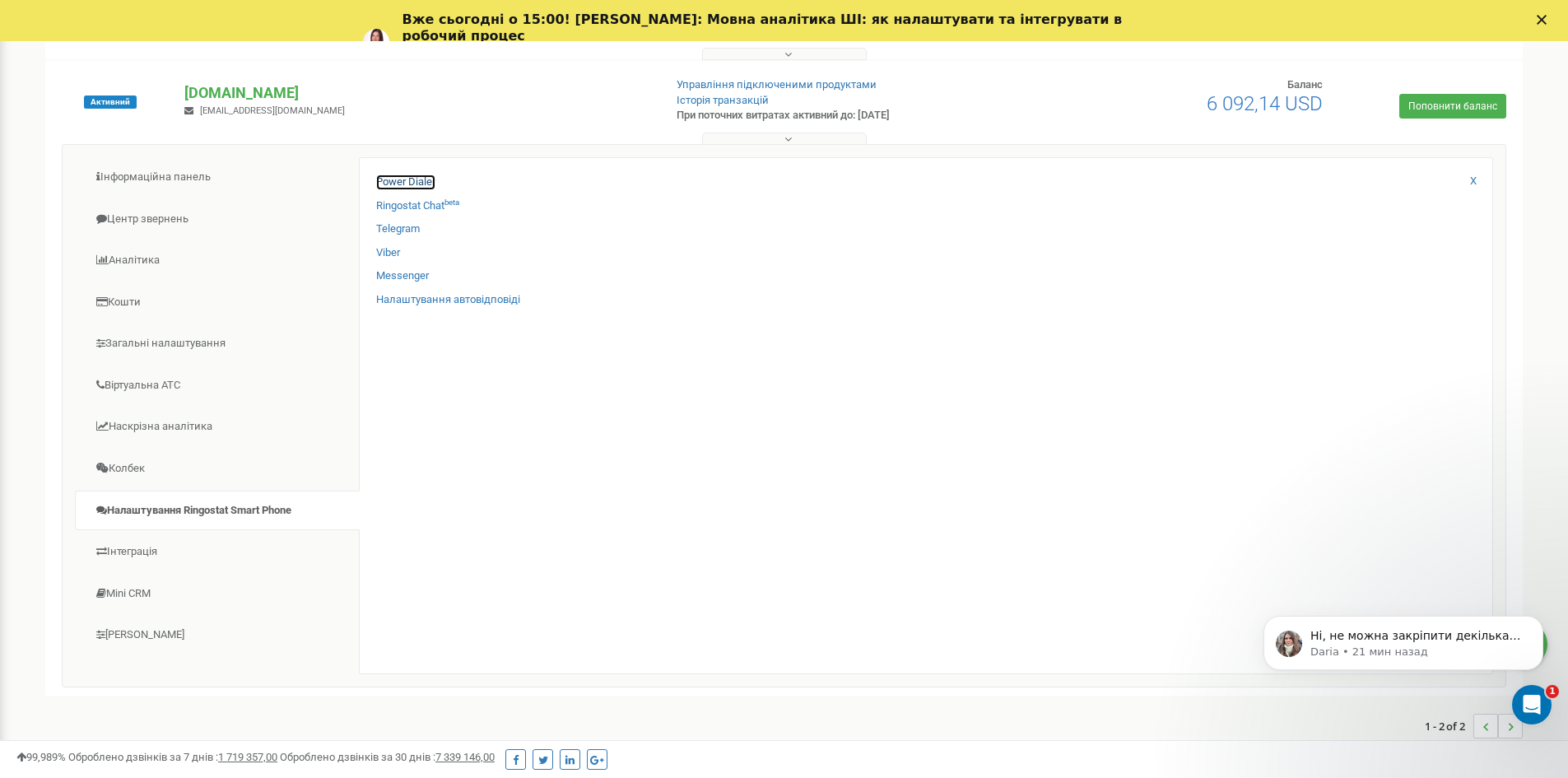
click at [399, 178] on link "Power Dialer" at bounding box center [406, 182] width 59 height 15
